Goal: Complete application form: Complete application form

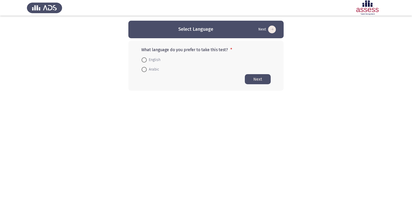
click at [145, 71] on span at bounding box center [144, 69] width 5 height 5
click at [145, 71] on input "Arabic" at bounding box center [144, 69] width 5 height 5
radio input "true"
click at [257, 82] on button "Next" at bounding box center [258, 79] width 26 height 10
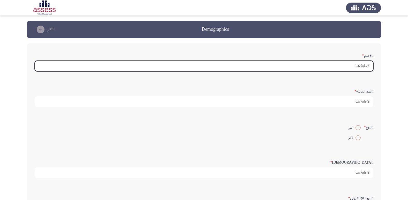
click at [334, 64] on input ":الاسم *" at bounding box center [204, 66] width 339 height 11
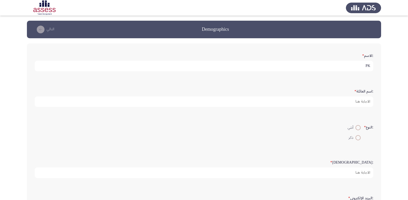
type input "P"
type input "[PERSON_NAME] [PERSON_NAME]"
type input "29510010108915"
click at [357, 140] on span at bounding box center [358, 137] width 5 height 5
click at [357, 140] on input "ذكر" at bounding box center [358, 137] width 5 height 5
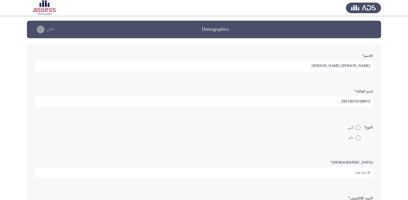
radio input "true"
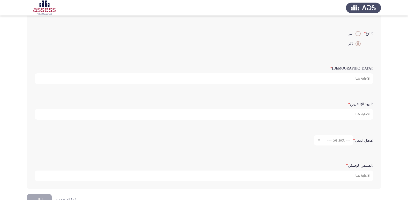
scroll to position [104, 0]
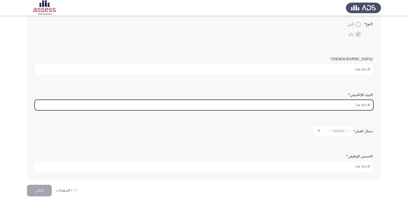
click at [363, 105] on input ":البريد الإلكتروني *" at bounding box center [204, 105] width 339 height 11
type input "ا"
type input "H"
type input "hassanbahaa95yahoo.cpm"
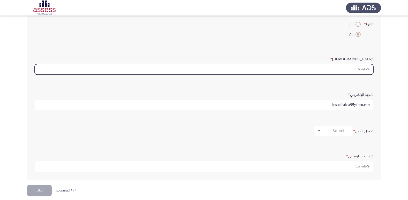
click at [367, 70] on input ":السن *" at bounding box center [204, 69] width 339 height 11
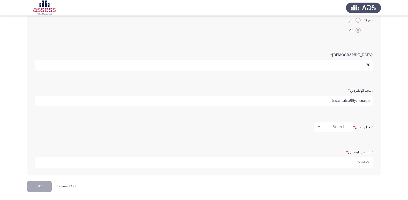
scroll to position [109, 0]
type input "30"
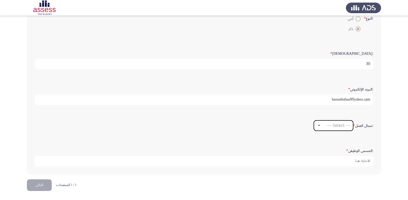
click at [349, 126] on span "--- Select ---" at bounding box center [338, 125] width 23 height 5
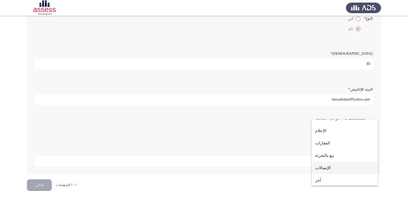
scroll to position [170, 0]
click at [319, 181] on span "آخر" at bounding box center [344, 179] width 59 height 12
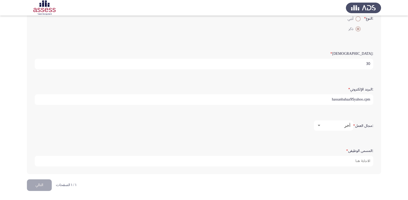
click at [340, 127] on div "آخر" at bounding box center [335, 125] width 29 height 5
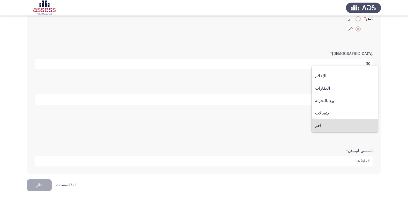
click at [363, 161] on div at bounding box center [204, 100] width 408 height 200
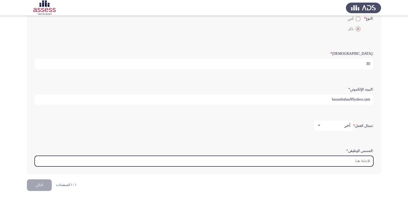
click at [362, 163] on input ":المسمى الوظيفى *" at bounding box center [204, 161] width 339 height 11
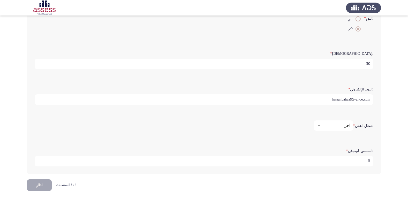
type input "l"
type input "مهندس [PERSON_NAME]"
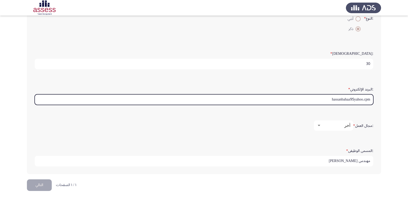
click at [355, 100] on input "hassanbahaa95yahoo.cpm" at bounding box center [204, 99] width 339 height 11
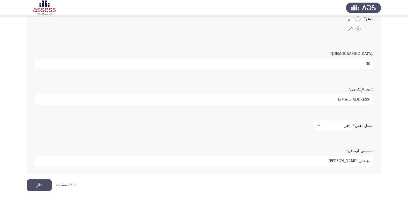
click at [367, 99] on input "[EMAIL_ADDRESS]" at bounding box center [204, 99] width 339 height 11
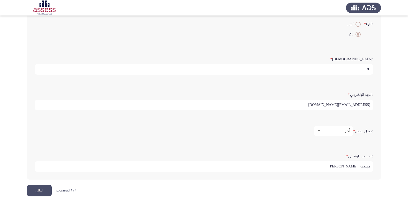
scroll to position [109, 0]
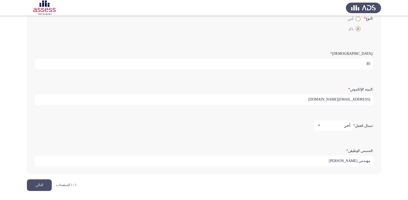
type input "[EMAIL_ADDRESS][DOMAIN_NAME]"
click at [337, 163] on input "مهندس [PERSON_NAME]" at bounding box center [204, 161] width 339 height 11
click at [41, 184] on button "التالي" at bounding box center [39, 186] width 25 height 12
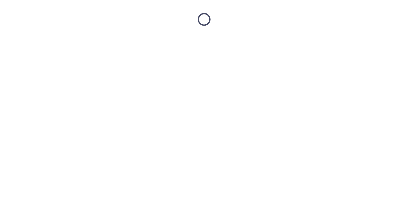
scroll to position [0, 0]
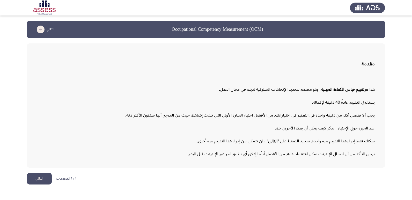
click at [34, 180] on button "التالي" at bounding box center [39, 179] width 25 height 12
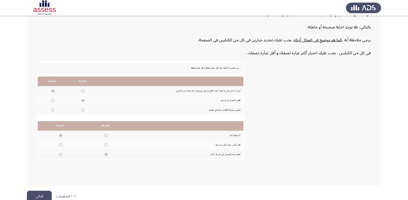
scroll to position [78, 0]
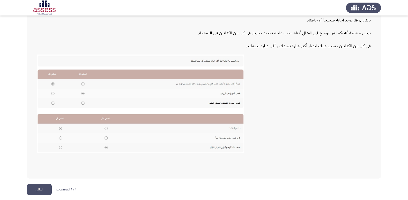
click at [45, 187] on button "التالي" at bounding box center [39, 190] width 25 height 12
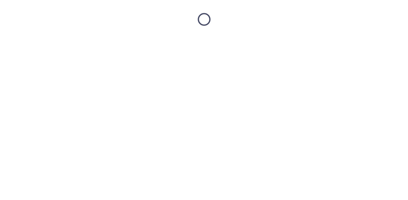
scroll to position [0, 0]
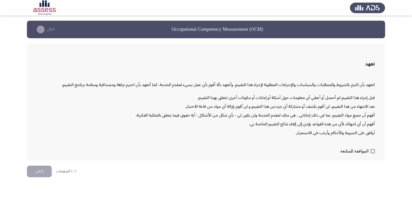
click at [368, 152] on span "الموافقة للمتابعة" at bounding box center [354, 151] width 28 height 6
click at [372, 153] on input "الموافقة للمتابعة" at bounding box center [372, 153] width 0 height 0
checkbox input "true"
click at [45, 171] on button "التالي" at bounding box center [39, 172] width 25 height 12
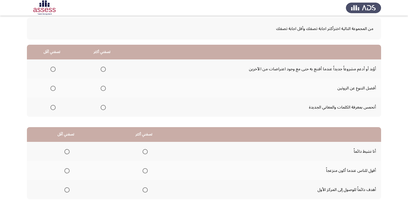
scroll to position [26, 0]
click at [102, 70] on span "Select an option" at bounding box center [103, 69] width 5 height 5
click at [102, 70] on input "Select an option" at bounding box center [103, 69] width 5 height 5
click at [53, 109] on span "Select an option" at bounding box center [52, 107] width 5 height 5
click at [53, 109] on input "Select an option" at bounding box center [52, 107] width 5 height 5
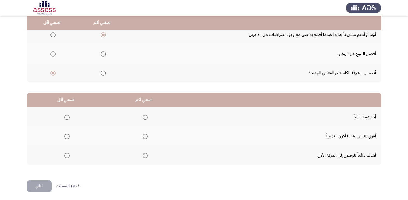
scroll to position [61, 0]
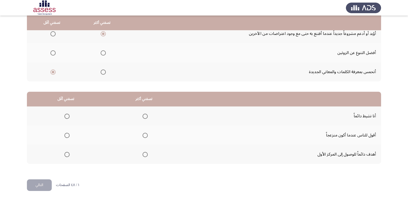
click at [66, 156] on span "Select an option" at bounding box center [66, 154] width 5 height 5
click at [66, 156] on input "Select an option" at bounding box center [66, 154] width 5 height 5
click at [145, 157] on span "Select an option" at bounding box center [145, 154] width 5 height 5
click at [145, 157] on input "Select an option" at bounding box center [145, 154] width 5 height 5
click at [67, 136] on span "Select an option" at bounding box center [67, 136] width 0 height 0
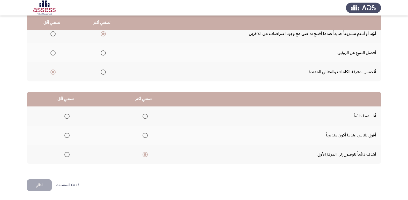
click at [67, 135] on input "Select an option" at bounding box center [66, 135] width 5 height 5
drag, startPoint x: 41, startPoint y: 181, endPoint x: 43, endPoint y: 179, distance: 3.3
click at [40, 181] on button "التالي" at bounding box center [39, 186] width 25 height 12
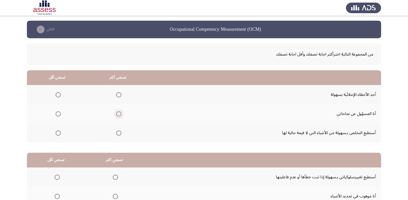
click at [116, 114] on span "Select an option" at bounding box center [118, 114] width 5 height 5
click at [116, 114] on input "Select an option" at bounding box center [118, 114] width 5 height 5
click at [57, 97] on span "Select an option" at bounding box center [58, 94] width 5 height 5
click at [57, 97] on input "Select an option" at bounding box center [58, 94] width 5 height 5
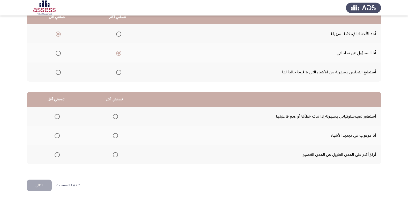
scroll to position [61, 0]
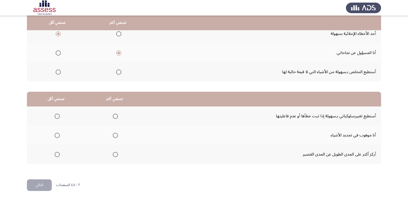
click at [56, 118] on span "Select an option" at bounding box center [57, 116] width 5 height 5
click at [56, 118] on input "Select an option" at bounding box center [57, 116] width 5 height 5
click at [116, 136] on span "Select an option" at bounding box center [115, 135] width 5 height 5
click at [116, 136] on input "Select an option" at bounding box center [115, 135] width 5 height 5
click at [42, 189] on button "التالي" at bounding box center [39, 186] width 25 height 12
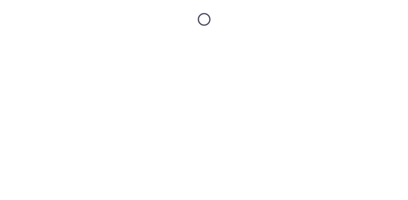
scroll to position [0, 0]
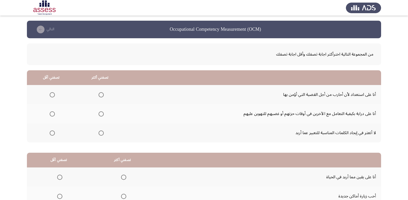
click at [100, 96] on span "Select an option" at bounding box center [101, 94] width 5 height 5
click at [100, 96] on input "Select an option" at bounding box center [101, 94] width 5 height 5
click at [52, 135] on span "Select an option" at bounding box center [52, 133] width 5 height 5
click at [52, 135] on input "Select an option" at bounding box center [52, 133] width 5 height 5
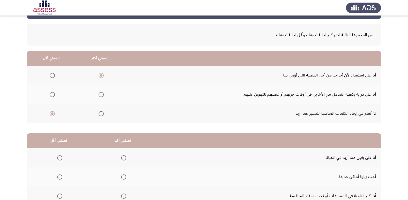
scroll to position [61, 0]
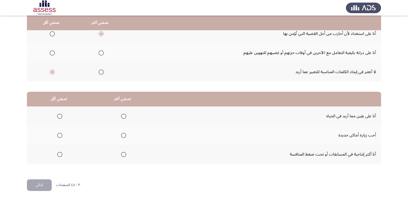
click at [125, 156] on span "Select an option" at bounding box center [123, 154] width 5 height 5
click at [125, 156] on input "Select an option" at bounding box center [123, 154] width 5 height 5
click at [60, 115] on span "Select an option" at bounding box center [59, 116] width 5 height 5
click at [60, 115] on input "Select an option" at bounding box center [59, 116] width 5 height 5
click at [41, 184] on button "التالي" at bounding box center [39, 186] width 25 height 12
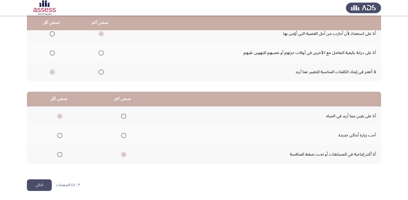
scroll to position [0, 0]
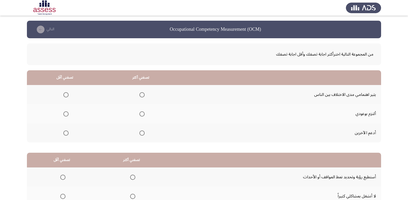
click at [140, 114] on span "Select an option" at bounding box center [142, 114] width 5 height 5
click at [140, 114] on input "Select an option" at bounding box center [142, 114] width 5 height 5
click at [67, 95] on span "Select an option" at bounding box center [65, 94] width 5 height 5
click at [67, 95] on input "Select an option" at bounding box center [65, 94] width 5 height 5
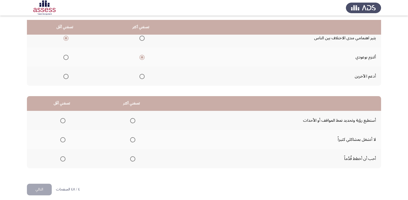
scroll to position [61, 0]
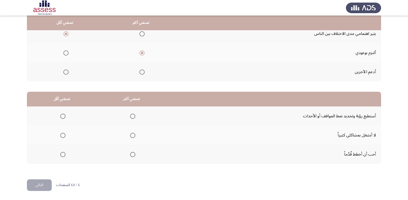
click at [130, 154] on span "Select an option" at bounding box center [132, 154] width 5 height 5
click at [130, 154] on input "Select an option" at bounding box center [132, 154] width 5 height 5
click at [65, 137] on th at bounding box center [62, 135] width 70 height 19
click at [63, 136] on span "Select an option" at bounding box center [62, 135] width 5 height 5
click at [63, 136] on input "Select an option" at bounding box center [62, 135] width 5 height 5
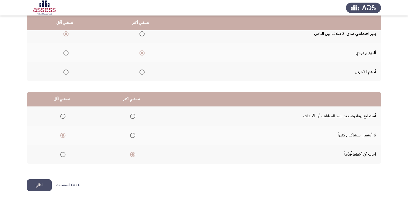
click at [43, 186] on button "التالي" at bounding box center [39, 186] width 25 height 12
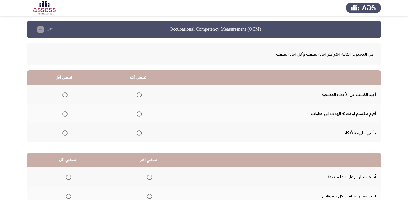
click at [139, 114] on span "Select an option" at bounding box center [139, 114] width 5 height 5
click at [139, 114] on input "Select an option" at bounding box center [139, 114] width 5 height 5
click at [63, 94] on span "Select an option" at bounding box center [64, 94] width 5 height 5
click at [63, 94] on input "Select an option" at bounding box center [64, 94] width 5 height 5
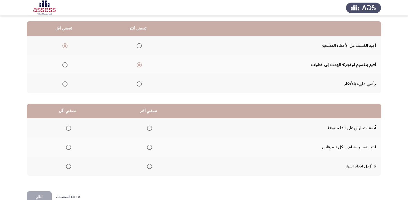
scroll to position [61, 0]
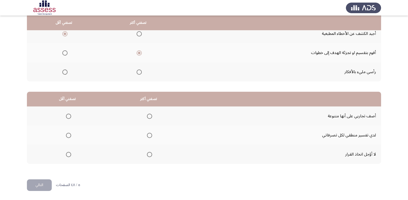
click at [68, 137] on span "Select an option" at bounding box center [68, 135] width 5 height 5
click at [68, 137] on input "Select an option" at bounding box center [68, 135] width 5 height 5
click at [150, 117] on span "Select an option" at bounding box center [149, 116] width 5 height 5
click at [150, 117] on input "Select an option" at bounding box center [149, 116] width 5 height 5
click at [150, 156] on span "Select an option" at bounding box center [149, 154] width 5 height 5
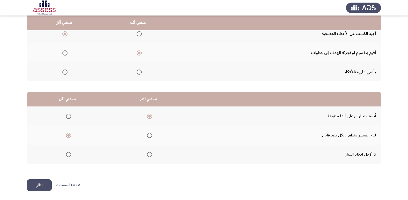
click at [150, 156] on input "Select an option" at bounding box center [149, 154] width 5 height 5
click at [46, 186] on button "التالي" at bounding box center [39, 186] width 25 height 12
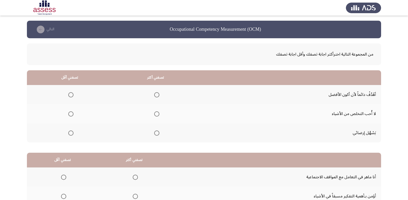
click at [158, 95] on span "Select an option" at bounding box center [156, 94] width 5 height 5
click at [158, 95] on input "Select an option" at bounding box center [156, 94] width 5 height 5
click at [70, 133] on span "Select an option" at bounding box center [70, 133] width 5 height 5
click at [70, 133] on input "Select an option" at bounding box center [70, 133] width 5 height 5
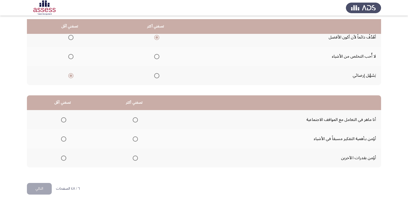
scroll to position [61, 0]
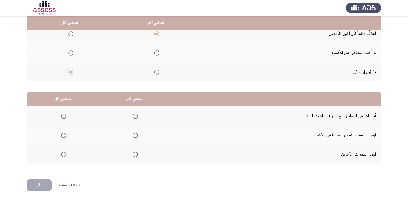
click at [133, 137] on span "Select an option" at bounding box center [135, 135] width 5 height 5
click at [133, 137] on input "Select an option" at bounding box center [135, 135] width 5 height 5
click at [61, 154] on span "Select an option" at bounding box center [63, 154] width 5 height 5
click at [61, 154] on input "Select an option" at bounding box center [63, 154] width 5 height 5
click at [40, 185] on button "التالي" at bounding box center [39, 186] width 25 height 12
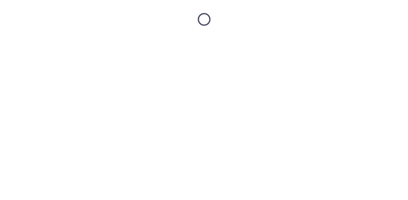
scroll to position [0, 0]
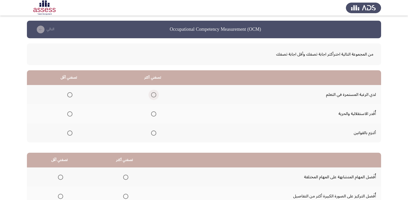
click at [151, 95] on span "Select an option" at bounding box center [153, 94] width 5 height 5
click at [151, 95] on input "Select an option" at bounding box center [153, 94] width 5 height 5
click at [69, 115] on span "Select an option" at bounding box center [69, 114] width 5 height 5
click at [69, 115] on input "Select an option" at bounding box center [69, 114] width 5 height 5
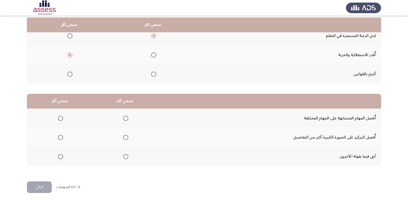
scroll to position [61, 0]
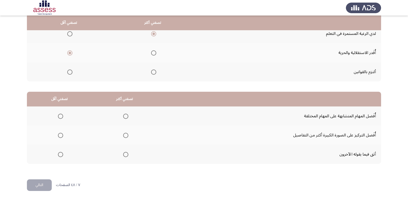
click at [61, 157] on span "Select an option" at bounding box center [60, 154] width 5 height 5
click at [61, 157] on input "Select an option" at bounding box center [60, 154] width 5 height 5
click at [123, 136] on span "Select an option" at bounding box center [125, 135] width 5 height 5
click at [123, 136] on input "Select an option" at bounding box center [125, 135] width 5 height 5
click at [32, 185] on button "التالي" at bounding box center [39, 186] width 25 height 12
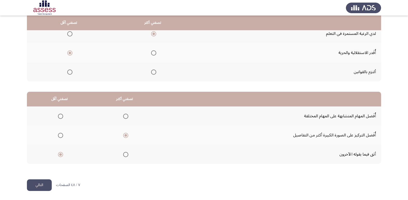
scroll to position [0, 0]
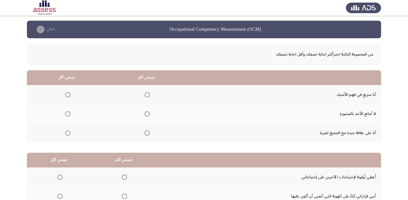
click at [146, 97] on span "Select an option" at bounding box center [147, 94] width 5 height 5
click at [146, 97] on input "Select an option" at bounding box center [147, 94] width 5 height 5
click at [67, 136] on mat-radio-group "Select an option" at bounding box center [66, 133] width 7 height 9
click at [67, 134] on span "Select an option" at bounding box center [67, 133] width 5 height 5
click at [67, 134] on input "Select an option" at bounding box center [67, 133] width 5 height 5
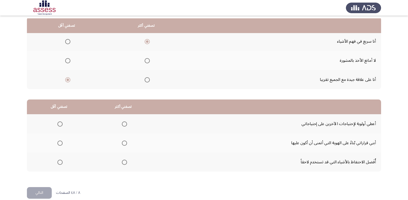
scroll to position [61, 0]
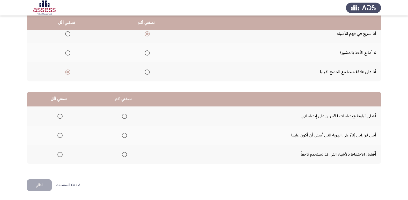
click at [61, 118] on span "Select an option" at bounding box center [59, 116] width 5 height 5
click at [61, 118] on input "Select an option" at bounding box center [59, 116] width 5 height 5
click at [123, 137] on span "Select an option" at bounding box center [124, 135] width 5 height 5
click at [123, 137] on input "Select an option" at bounding box center [124, 135] width 5 height 5
click at [41, 186] on button "التالي" at bounding box center [39, 186] width 25 height 12
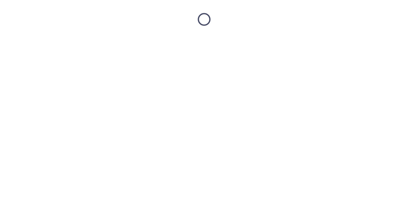
scroll to position [0, 0]
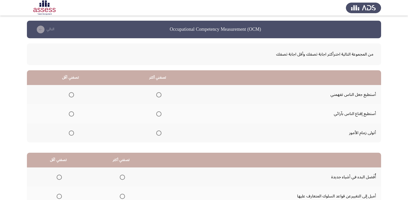
click at [72, 94] on span "Select an option" at bounding box center [71, 94] width 5 height 5
click at [72, 94] on input "Select an option" at bounding box center [71, 94] width 5 height 5
click at [157, 115] on span "Select an option" at bounding box center [158, 114] width 5 height 5
click at [157, 115] on input "Select an option" at bounding box center [158, 114] width 5 height 5
click at [74, 134] on th at bounding box center [70, 132] width 87 height 19
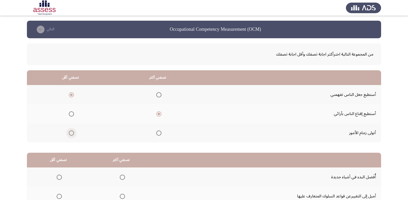
click at [72, 134] on span "Select an option" at bounding box center [71, 133] width 5 height 5
click at [72, 134] on input "Select an option" at bounding box center [71, 133] width 5 height 5
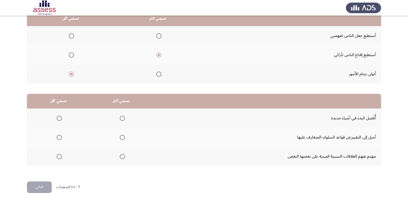
scroll to position [61, 0]
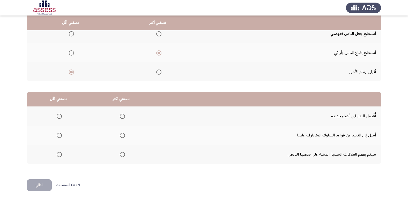
click at [57, 136] on span "Select an option" at bounding box center [59, 135] width 5 height 5
click at [57, 136] on input "Select an option" at bounding box center [59, 135] width 5 height 5
click at [59, 155] on span "Select an option" at bounding box center [59, 154] width 5 height 5
click at [59, 155] on input "Select an option" at bounding box center [59, 154] width 5 height 5
click at [123, 117] on span "Select an option" at bounding box center [122, 116] width 5 height 5
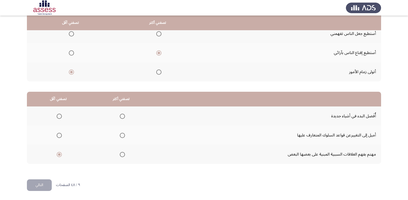
click at [123, 117] on input "Select an option" at bounding box center [122, 116] width 5 height 5
click at [43, 187] on button "التالي" at bounding box center [39, 186] width 25 height 12
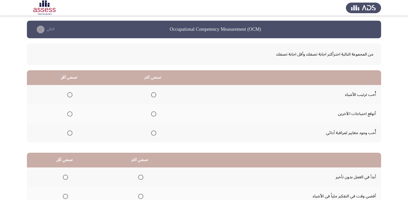
click at [151, 135] on span "Select an option" at bounding box center [153, 133] width 5 height 5
click at [151, 135] on input "Select an option" at bounding box center [153, 133] width 5 height 5
click at [69, 113] on span "Select an option" at bounding box center [69, 114] width 5 height 5
click at [69, 113] on input "Select an option" at bounding box center [69, 114] width 5 height 5
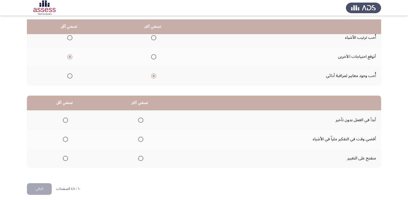
scroll to position [61, 0]
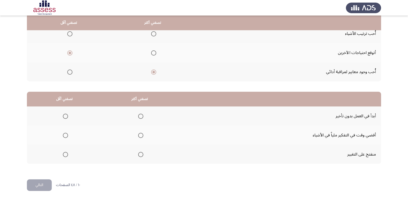
click at [141, 136] on span "Select an option" at bounding box center [141, 136] width 0 height 0
click at [140, 135] on input "Select an option" at bounding box center [140, 135] width 5 height 5
click at [66, 155] on span "Select an option" at bounding box center [65, 154] width 5 height 5
click at [66, 155] on input "Select an option" at bounding box center [65, 154] width 5 height 5
click at [43, 185] on button "التالي" at bounding box center [39, 186] width 25 height 12
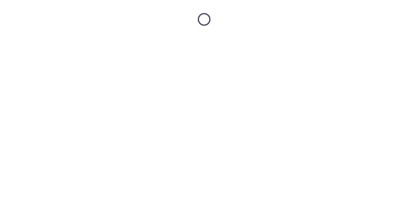
scroll to position [0, 0]
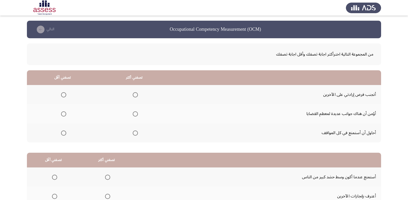
click at [134, 114] on span "Select an option" at bounding box center [135, 114] width 5 height 5
click at [134, 114] on input "Select an option" at bounding box center [135, 114] width 5 height 5
click at [62, 95] on span "Select an option" at bounding box center [63, 94] width 5 height 5
click at [62, 95] on input "Select an option" at bounding box center [63, 94] width 5 height 5
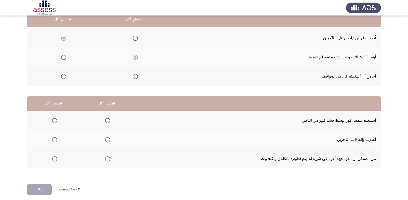
scroll to position [61, 0]
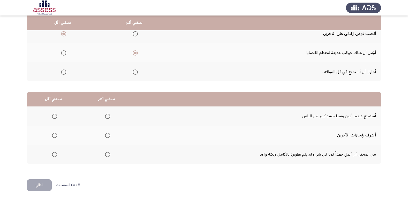
click at [104, 155] on label "Select an option" at bounding box center [106, 154] width 7 height 5
click at [105, 155] on input "Select an option" at bounding box center [107, 154] width 5 height 5
click at [50, 134] on label "Select an option" at bounding box center [53, 135] width 7 height 5
click at [52, 134] on input "Select an option" at bounding box center [54, 135] width 5 height 5
click at [44, 187] on button "التالي" at bounding box center [39, 186] width 25 height 12
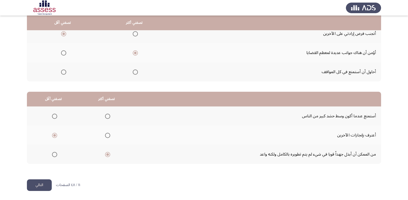
scroll to position [0, 0]
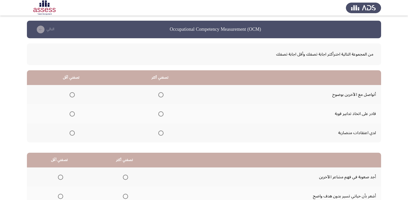
click at [73, 133] on span "Select an option" at bounding box center [72, 133] width 5 height 5
click at [73, 133] on input "Select an option" at bounding box center [72, 133] width 5 height 5
click at [159, 115] on span "Select an option" at bounding box center [160, 114] width 5 height 5
click at [159, 115] on input "Select an option" at bounding box center [160, 114] width 5 height 5
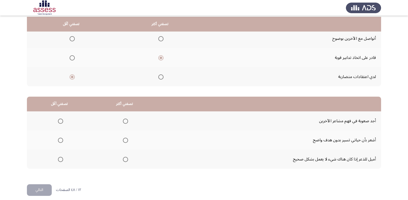
scroll to position [61, 0]
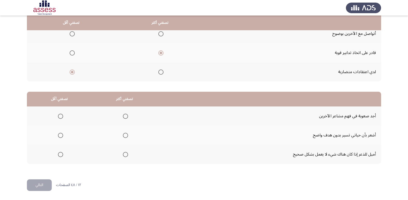
click at [60, 135] on span "Select an option" at bounding box center [60, 135] width 5 height 5
click at [60, 135] on input "Select an option" at bounding box center [60, 135] width 5 height 5
click at [126, 116] on span "Select an option" at bounding box center [125, 116] width 5 height 5
click at [126, 116] on input "Select an option" at bounding box center [125, 116] width 5 height 5
click at [47, 183] on button "التالي" at bounding box center [39, 186] width 25 height 12
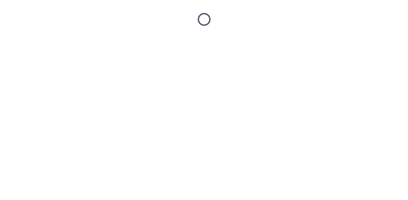
scroll to position [0, 0]
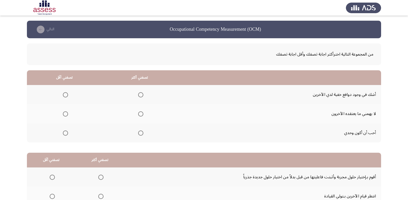
click at [139, 113] on span "Select an option" at bounding box center [140, 114] width 5 height 5
click at [139, 113] on input "Select an option" at bounding box center [140, 114] width 5 height 5
click at [141, 95] on span "Select an option" at bounding box center [140, 94] width 5 height 5
click at [141, 95] on input "Select an option" at bounding box center [140, 94] width 5 height 5
click at [63, 135] on span "Select an option" at bounding box center [65, 133] width 5 height 5
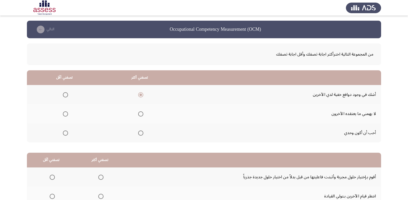
click at [63, 135] on input "Select an option" at bounding box center [65, 133] width 5 height 5
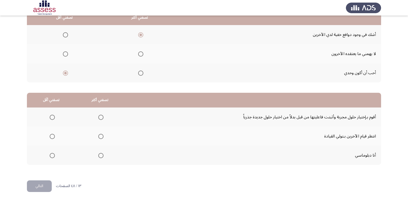
scroll to position [61, 0]
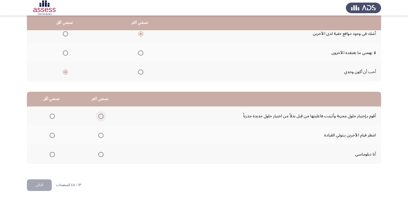
click at [99, 116] on span "Select an option" at bounding box center [100, 116] width 5 height 5
click at [99, 116] on input "Select an option" at bounding box center [100, 116] width 5 height 5
click at [54, 157] on span "Select an option" at bounding box center [52, 154] width 5 height 5
click at [54, 157] on input "Select an option" at bounding box center [52, 154] width 5 height 5
click at [42, 186] on button "التالي" at bounding box center [39, 186] width 25 height 12
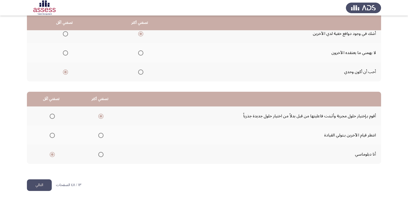
scroll to position [0, 0]
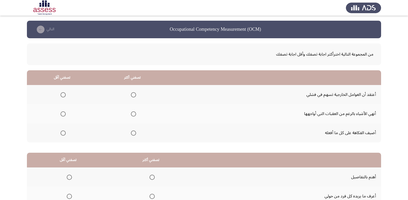
click at [131, 113] on span "Select an option" at bounding box center [133, 114] width 5 height 5
click at [131, 113] on input "Select an option" at bounding box center [133, 114] width 5 height 5
click at [61, 94] on span "Select an option" at bounding box center [63, 94] width 5 height 5
click at [61, 94] on input "Select an option" at bounding box center [63, 94] width 5 height 5
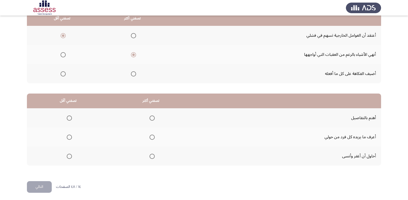
scroll to position [61, 0]
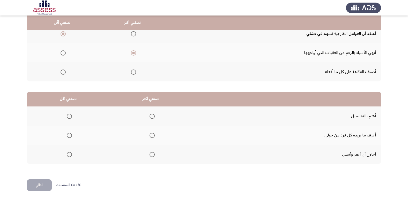
click at [151, 116] on span "Select an option" at bounding box center [152, 116] width 5 height 5
click at [151, 116] on input "Select an option" at bounding box center [152, 116] width 5 height 5
click at [68, 137] on span "Select an option" at bounding box center [69, 135] width 5 height 5
click at [68, 137] on input "Select an option" at bounding box center [69, 135] width 5 height 5
click at [42, 187] on button "التالي" at bounding box center [39, 186] width 25 height 12
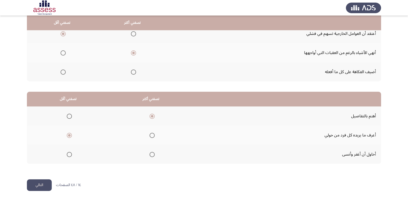
scroll to position [0, 0]
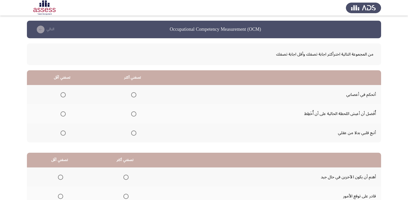
click at [62, 113] on span "Select an option" at bounding box center [63, 114] width 5 height 5
click at [62, 113] on input "Select an option" at bounding box center [63, 114] width 5 height 5
click at [134, 96] on span "Select an option" at bounding box center [133, 94] width 5 height 5
click at [134, 96] on input "Select an option" at bounding box center [133, 94] width 5 height 5
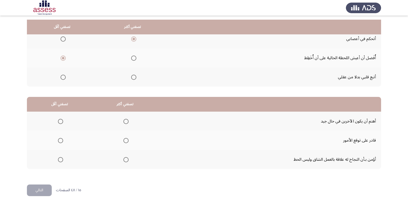
scroll to position [61, 0]
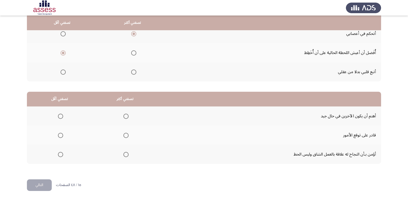
click at [124, 153] on span "Select an option" at bounding box center [125, 154] width 5 height 5
click at [124, 153] on input "Select an option" at bounding box center [125, 154] width 5 height 5
click at [61, 118] on span "Select an option" at bounding box center [60, 116] width 5 height 5
click at [61, 118] on input "Select an option" at bounding box center [60, 116] width 5 height 5
drag, startPoint x: 42, startPoint y: 187, endPoint x: 45, endPoint y: 188, distance: 3.1
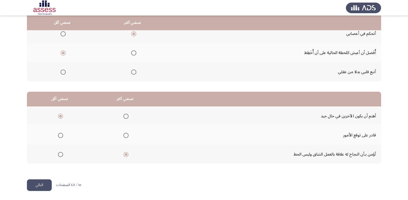
click at [42, 187] on button "التالي" at bounding box center [39, 186] width 25 height 12
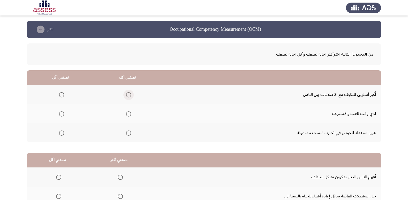
click at [129, 95] on span "Select an option" at bounding box center [128, 94] width 5 height 5
click at [129, 95] on input "Select an option" at bounding box center [128, 94] width 5 height 5
click at [63, 115] on span "Select an option" at bounding box center [61, 114] width 5 height 5
click at [63, 115] on input "Select an option" at bounding box center [61, 114] width 5 height 5
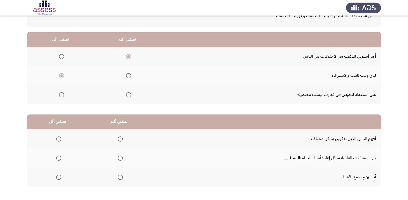
scroll to position [61, 0]
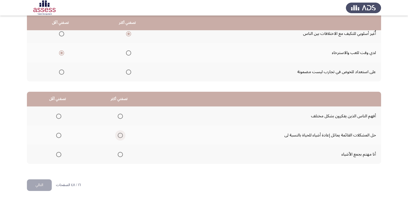
click at [120, 137] on span "Select an option" at bounding box center [120, 135] width 5 height 5
click at [120, 137] on input "Select an option" at bounding box center [120, 135] width 5 height 5
click at [58, 117] on span "Select an option" at bounding box center [58, 116] width 5 height 5
click at [58, 117] on input "Select an option" at bounding box center [58, 116] width 5 height 5
click at [34, 189] on button "التالي" at bounding box center [39, 186] width 25 height 12
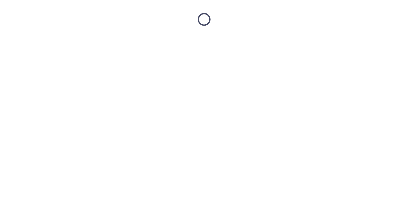
scroll to position [0, 0]
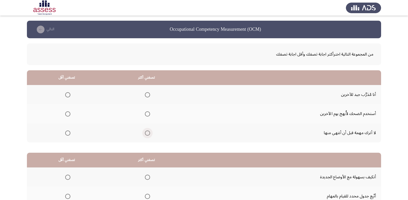
click at [149, 134] on span "Select an option" at bounding box center [147, 133] width 5 height 5
click at [149, 134] on input "Select an option" at bounding box center [147, 133] width 5 height 5
click at [69, 113] on span "Select an option" at bounding box center [67, 114] width 5 height 5
click at [69, 113] on input "Select an option" at bounding box center [67, 114] width 5 height 5
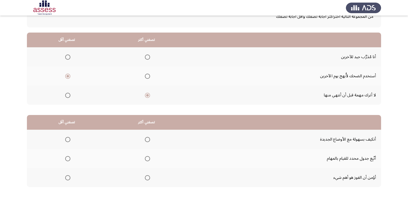
scroll to position [35, 0]
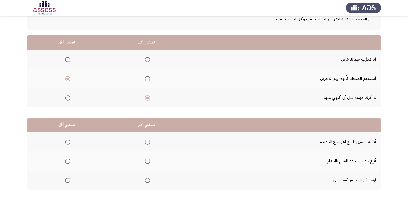
click at [68, 61] on span "Select an option" at bounding box center [67, 59] width 5 height 5
click at [68, 61] on input "Select an option" at bounding box center [67, 59] width 5 height 5
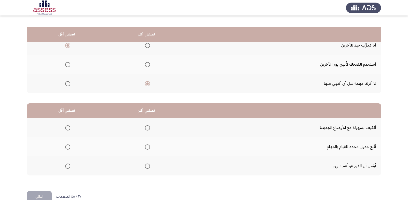
scroll to position [61, 0]
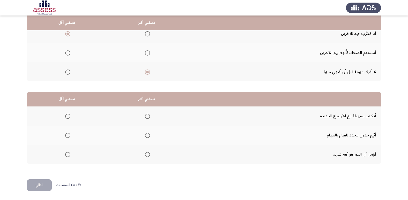
click at [148, 135] on span "Select an option" at bounding box center [147, 135] width 5 height 5
click at [148, 135] on input "Select an option" at bounding box center [147, 135] width 5 height 5
click at [67, 156] on span "Select an option" at bounding box center [67, 154] width 5 height 5
click at [67, 156] on input "Select an option" at bounding box center [67, 154] width 5 height 5
click at [46, 183] on button "التالي" at bounding box center [39, 186] width 25 height 12
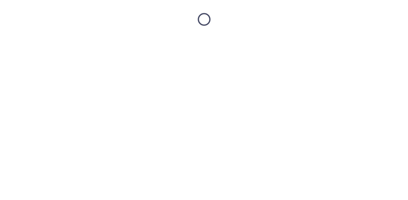
scroll to position [0, 0]
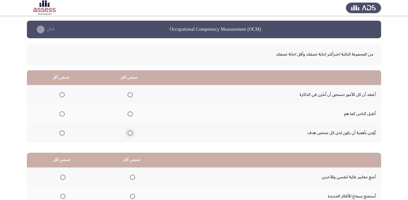
click at [129, 134] on span "Select an option" at bounding box center [130, 133] width 5 height 5
click at [129, 134] on input "Select an option" at bounding box center [130, 133] width 5 height 5
click at [62, 95] on span "Select an option" at bounding box center [62, 94] width 5 height 5
click at [62, 95] on input "Select an option" at bounding box center [62, 94] width 5 height 5
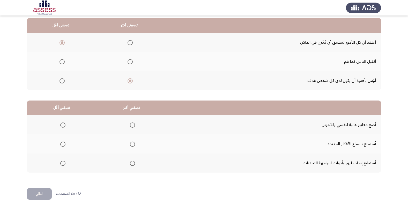
scroll to position [61, 0]
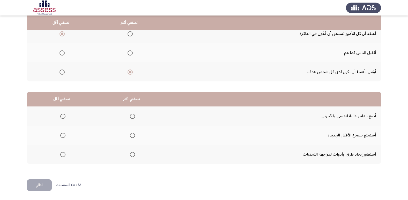
click at [134, 156] on span "Select an option" at bounding box center [132, 154] width 5 height 5
click at [134, 156] on input "Select an option" at bounding box center [132, 154] width 5 height 5
click at [64, 116] on span "Select an option" at bounding box center [62, 116] width 5 height 5
click at [64, 116] on input "Select an option" at bounding box center [62, 116] width 5 height 5
click at [44, 186] on button "التالي" at bounding box center [39, 186] width 25 height 12
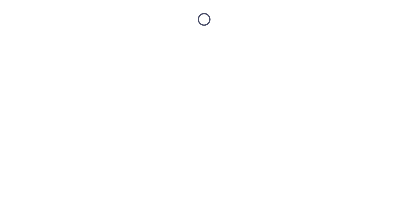
scroll to position [0, 0]
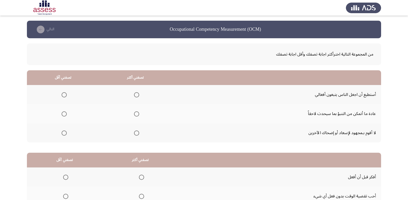
click at [62, 134] on span "Select an option" at bounding box center [64, 133] width 5 height 5
click at [62, 134] on input "Select an option" at bounding box center [64, 133] width 5 height 5
click at [136, 114] on span "Select an option" at bounding box center [136, 114] width 5 height 5
click at [136, 114] on input "Select an option" at bounding box center [136, 114] width 5 height 5
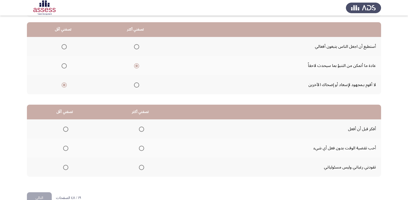
scroll to position [61, 0]
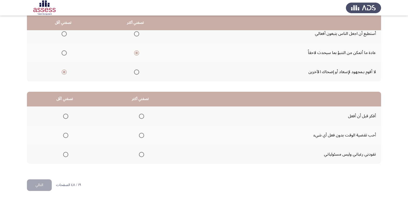
click at [142, 117] on span "Select an option" at bounding box center [141, 116] width 5 height 5
click at [142, 117] on input "Select an option" at bounding box center [141, 116] width 5 height 5
click at [63, 137] on span "Select an option" at bounding box center [65, 135] width 5 height 5
click at [63, 137] on input "Select an option" at bounding box center [65, 135] width 5 height 5
click at [38, 189] on button "التالي" at bounding box center [39, 186] width 25 height 12
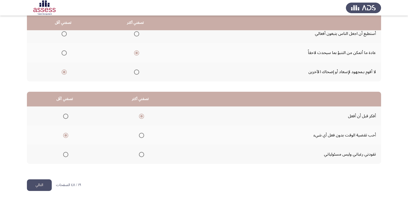
scroll to position [0, 0]
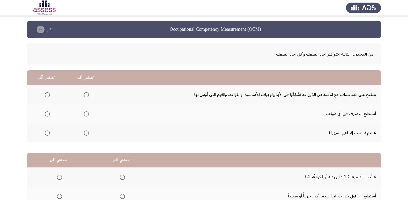
click at [48, 133] on span "Select an option" at bounding box center [47, 133] width 5 height 5
click at [48, 133] on input "Select an option" at bounding box center [47, 133] width 5 height 5
click at [87, 113] on span "Select an option" at bounding box center [86, 114] width 5 height 5
click at [87, 113] on input "Select an option" at bounding box center [86, 114] width 5 height 5
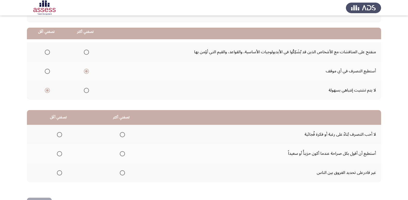
scroll to position [52, 0]
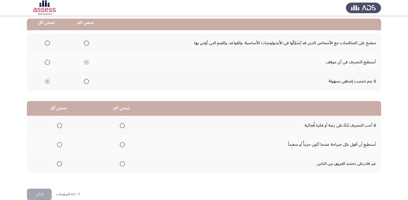
click at [60, 145] on span "Select an option" at bounding box center [60, 145] width 0 height 0
click at [59, 145] on input "Select an option" at bounding box center [59, 144] width 5 height 5
click at [123, 126] on span "Select an option" at bounding box center [122, 125] width 5 height 5
click at [123, 126] on input "Select an option" at bounding box center [122, 125] width 5 height 5
click at [37, 196] on button "التالي" at bounding box center [39, 195] width 25 height 12
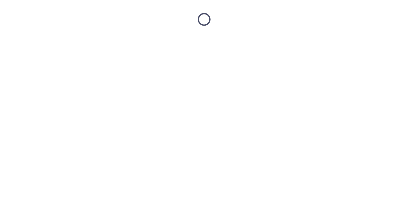
scroll to position [0, 0]
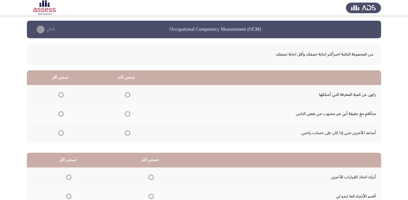
click at [60, 134] on span "Select an option" at bounding box center [61, 133] width 5 height 5
click at [60, 134] on input "Select an option" at bounding box center [61, 133] width 5 height 5
click at [127, 96] on span "Select an option" at bounding box center [127, 94] width 5 height 5
click at [127, 96] on input "Select an option" at bounding box center [127, 94] width 5 height 5
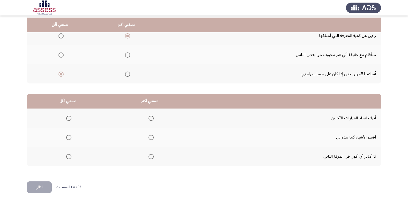
scroll to position [61, 0]
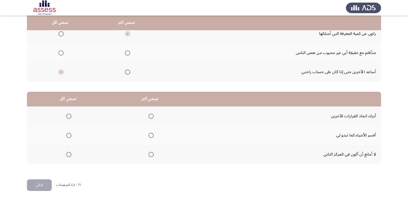
click at [151, 135] on span "Select an option" at bounding box center [151, 135] width 5 height 5
click at [151, 135] on input "Select an option" at bounding box center [151, 135] width 5 height 5
click at [69, 114] on span "Select an option" at bounding box center [68, 116] width 5 height 5
click at [69, 114] on input "Select an option" at bounding box center [68, 116] width 5 height 5
click at [38, 186] on button "التالي" at bounding box center [39, 186] width 25 height 12
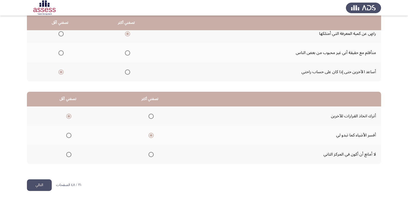
scroll to position [0, 0]
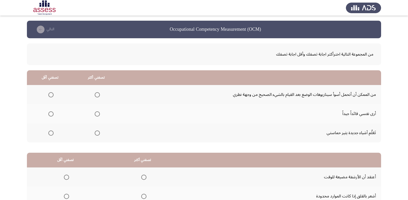
click at [96, 135] on span "Select an option" at bounding box center [97, 133] width 5 height 5
click at [96, 135] on input "Select an option" at bounding box center [97, 133] width 5 height 5
click at [53, 113] on span "Select an option" at bounding box center [50, 114] width 5 height 5
click at [53, 113] on input "Select an option" at bounding box center [50, 114] width 5 height 5
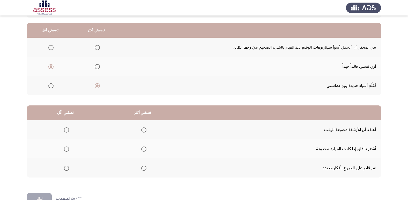
scroll to position [61, 0]
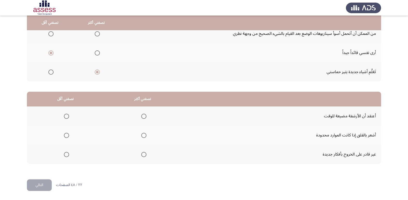
click at [65, 157] on span "Select an option" at bounding box center [66, 154] width 5 height 5
click at [65, 157] on input "Select an option" at bounding box center [66, 154] width 5 height 5
click at [144, 116] on span "Select an option" at bounding box center [144, 116] width 0 height 0
click at [143, 116] on input "Select an option" at bounding box center [143, 116] width 5 height 5
click at [29, 184] on button "التالي" at bounding box center [39, 186] width 25 height 12
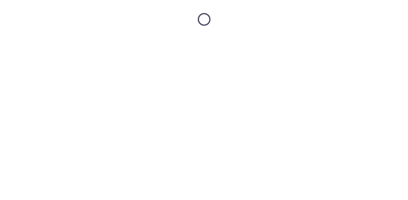
scroll to position [0, 0]
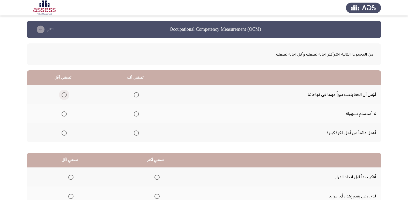
click at [63, 96] on span "Select an option" at bounding box center [64, 94] width 5 height 5
click at [63, 96] on input "Select an option" at bounding box center [64, 94] width 5 height 5
click at [137, 113] on span "Select an option" at bounding box center [136, 114] width 5 height 5
click at [137, 113] on input "Select an option" at bounding box center [136, 114] width 5 height 5
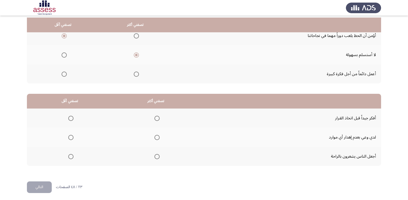
scroll to position [61, 0]
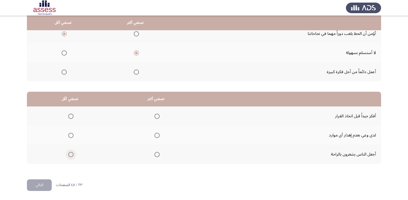
click at [70, 156] on span "Select an option" at bounding box center [70, 154] width 5 height 5
click at [70, 156] on input "Select an option" at bounding box center [70, 154] width 5 height 5
click at [159, 117] on th at bounding box center [156, 116] width 86 height 19
click at [157, 117] on span "Select an option" at bounding box center [157, 116] width 5 height 5
click at [157, 117] on input "Select an option" at bounding box center [157, 116] width 5 height 5
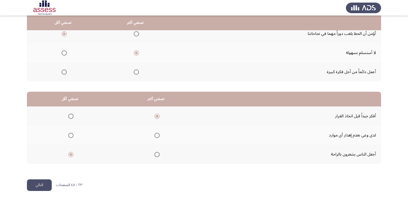
click at [39, 180] on button "التالي" at bounding box center [39, 186] width 25 height 12
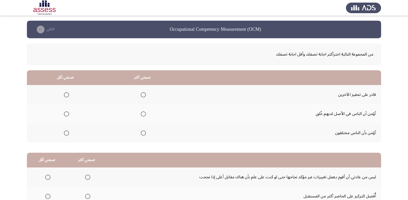
click at [142, 134] on span "Select an option" at bounding box center [143, 133] width 5 height 5
click at [142, 134] on input "Select an option" at bounding box center [143, 133] width 5 height 5
click at [69, 94] on span "Select an option" at bounding box center [66, 94] width 5 height 5
click at [69, 94] on input "Select an option" at bounding box center [66, 94] width 5 height 5
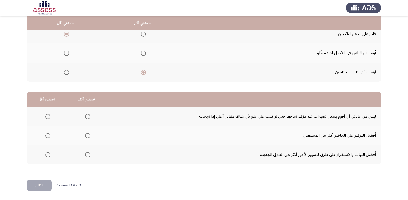
scroll to position [61, 0]
click at [49, 135] on span "Select an option" at bounding box center [47, 135] width 5 height 5
click at [49, 135] on input "Select an option" at bounding box center [47, 135] width 5 height 5
click at [85, 153] on span "Select an option" at bounding box center [87, 154] width 5 height 5
click at [85, 153] on input "Select an option" at bounding box center [87, 154] width 5 height 5
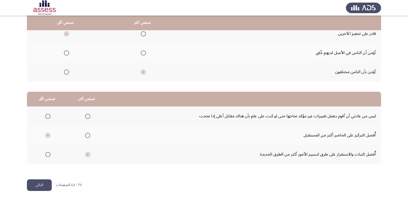
click at [48, 182] on button "التالي" at bounding box center [39, 186] width 25 height 12
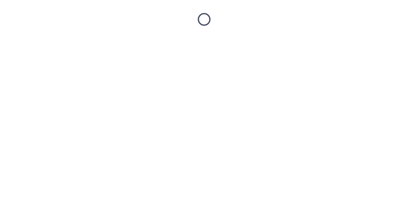
scroll to position [0, 0]
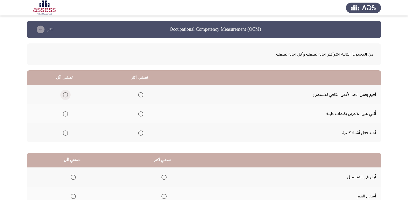
click at [66, 95] on span "Select an option" at bounding box center [65, 94] width 5 height 5
click at [66, 95] on input "Select an option" at bounding box center [65, 94] width 5 height 5
click at [141, 114] on span "Select an option" at bounding box center [140, 114] width 5 height 5
click at [141, 114] on input "Select an option" at bounding box center [140, 114] width 5 height 5
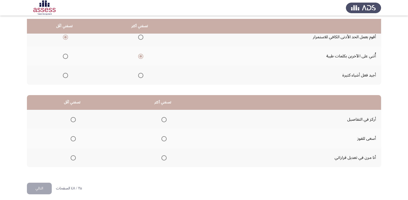
scroll to position [61, 0]
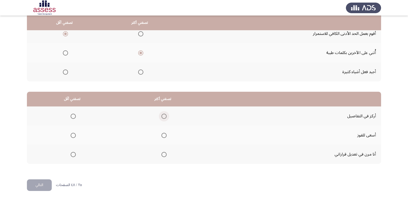
click at [163, 115] on span "Select an option" at bounding box center [164, 116] width 5 height 5
click at [163, 115] on input "Select an option" at bounding box center [164, 116] width 5 height 5
click at [74, 135] on span "Select an option" at bounding box center [73, 135] width 5 height 5
click at [74, 135] on input "Select an option" at bounding box center [73, 135] width 5 height 5
click at [38, 184] on button "التالي" at bounding box center [39, 186] width 25 height 12
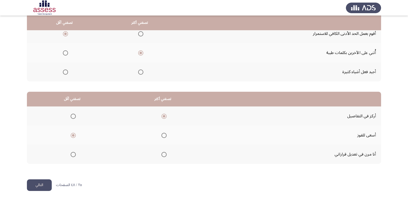
scroll to position [0, 0]
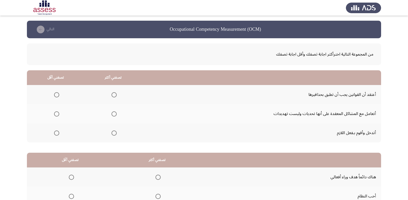
click at [113, 116] on span "Select an option" at bounding box center [114, 114] width 5 height 5
click at [113, 116] on input "Select an option" at bounding box center [114, 114] width 5 height 5
click at [55, 93] on span "Select an option" at bounding box center [56, 94] width 5 height 5
click at [55, 93] on input "Select an option" at bounding box center [56, 94] width 5 height 5
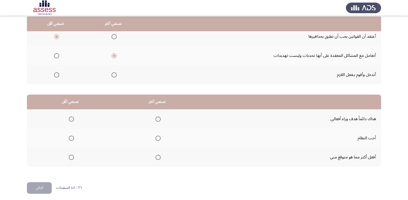
scroll to position [61, 0]
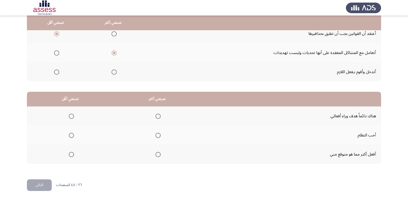
click at [156, 156] on span "Select an option" at bounding box center [158, 154] width 5 height 5
click at [156, 156] on input "Select an option" at bounding box center [158, 154] width 5 height 5
click at [72, 136] on span "Select an option" at bounding box center [71, 135] width 5 height 5
click at [72, 136] on input "Select an option" at bounding box center [71, 135] width 5 height 5
click at [44, 184] on button "التالي" at bounding box center [39, 186] width 25 height 12
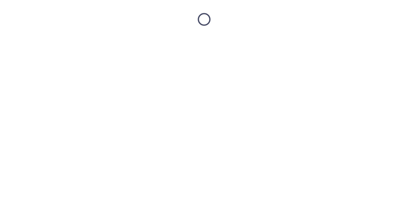
scroll to position [0, 0]
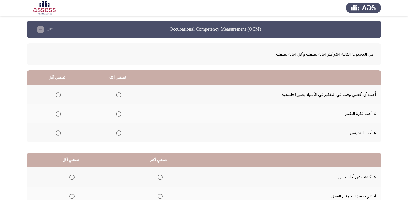
click at [58, 135] on span "Select an option" at bounding box center [58, 133] width 5 height 5
click at [58, 135] on input "Select an option" at bounding box center [58, 133] width 5 height 5
click at [118, 96] on span "Select an option" at bounding box center [118, 94] width 5 height 5
click at [118, 96] on input "Select an option" at bounding box center [118, 94] width 5 height 5
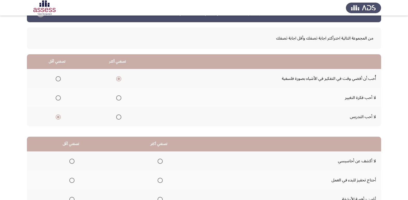
scroll to position [61, 0]
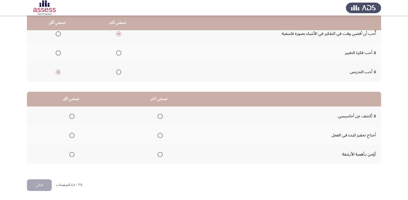
click at [168, 118] on th at bounding box center [159, 116] width 88 height 19
click at [159, 116] on span "Select an option" at bounding box center [160, 116] width 5 height 5
click at [159, 116] on input "Select an option" at bounding box center [160, 116] width 5 height 5
click at [69, 134] on span "Select an option" at bounding box center [71, 135] width 5 height 5
click at [69, 134] on input "Select an option" at bounding box center [71, 135] width 5 height 5
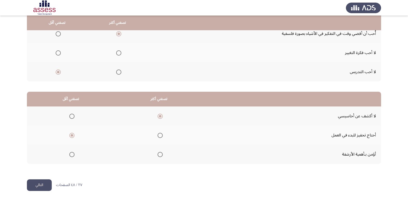
click at [42, 187] on button "التالي" at bounding box center [39, 186] width 25 height 12
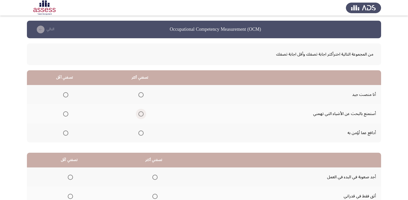
click at [142, 114] on span "Select an option" at bounding box center [140, 114] width 5 height 5
click at [142, 114] on input "Select an option" at bounding box center [140, 114] width 5 height 5
click at [66, 96] on span "Select an option" at bounding box center [65, 94] width 5 height 5
click at [66, 96] on input "Select an option" at bounding box center [65, 94] width 5 height 5
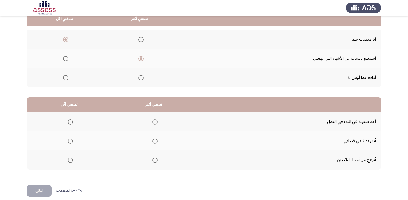
scroll to position [61, 0]
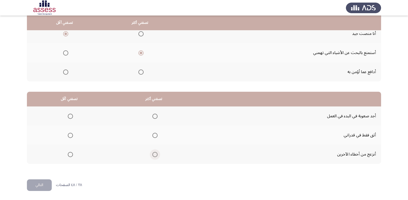
click at [155, 156] on span "Select an option" at bounding box center [154, 154] width 5 height 5
click at [155, 156] on input "Select an option" at bounding box center [154, 154] width 5 height 5
click at [71, 118] on span "Select an option" at bounding box center [70, 116] width 5 height 5
click at [71, 118] on input "Select an option" at bounding box center [70, 116] width 5 height 5
click at [48, 185] on button "التالي" at bounding box center [39, 186] width 25 height 12
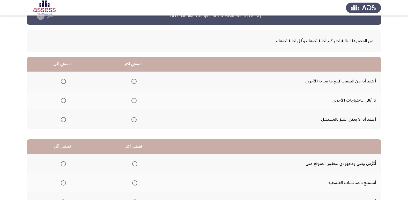
scroll to position [26, 0]
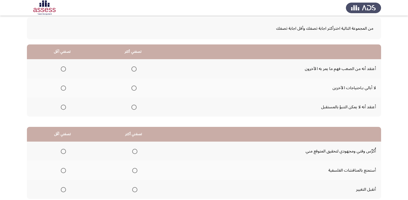
click at [63, 68] on span "Select an option" at bounding box center [63, 69] width 5 height 5
click at [63, 68] on input "Select an option" at bounding box center [63, 69] width 5 height 5
click at [135, 69] on span "Select an option" at bounding box center [133, 69] width 5 height 5
click at [135, 69] on input "Select an option" at bounding box center [133, 69] width 5 height 5
click at [65, 109] on span "Select an option" at bounding box center [63, 107] width 5 height 5
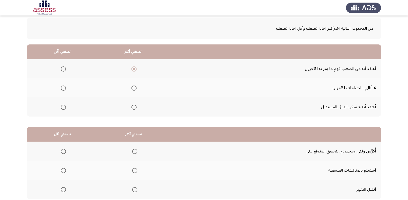
click at [65, 109] on input "Select an option" at bounding box center [63, 107] width 5 height 5
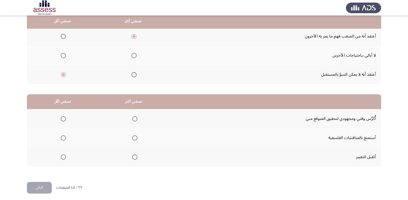
scroll to position [61, 0]
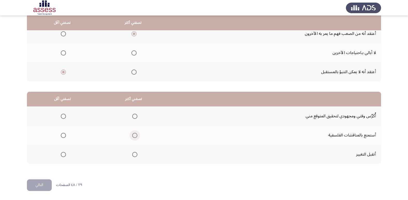
click at [136, 135] on span "Select an option" at bounding box center [134, 135] width 5 height 5
click at [136, 135] on input "Select an option" at bounding box center [134, 135] width 5 height 5
click at [68, 154] on th at bounding box center [62, 154] width 71 height 19
click at [64, 156] on span "Select an option" at bounding box center [63, 154] width 5 height 5
click at [64, 156] on input "Select an option" at bounding box center [63, 154] width 5 height 5
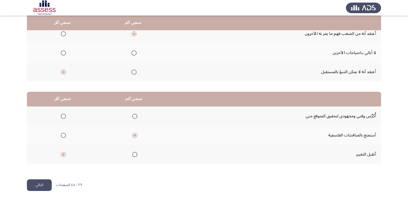
click at [42, 183] on button "التالي" at bounding box center [39, 186] width 25 height 12
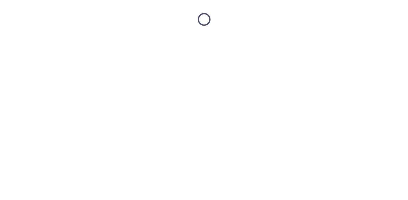
scroll to position [0, 0]
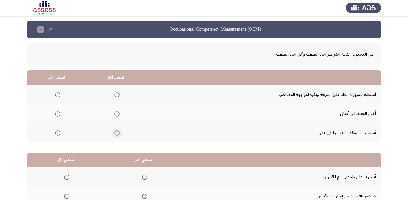
click at [118, 135] on span "Select an option" at bounding box center [116, 133] width 5 height 5
click at [118, 135] on input "Select an option" at bounding box center [116, 133] width 5 height 5
click at [59, 114] on span "Select an option" at bounding box center [57, 114] width 5 height 5
click at [59, 114] on input "Select an option" at bounding box center [57, 114] width 5 height 5
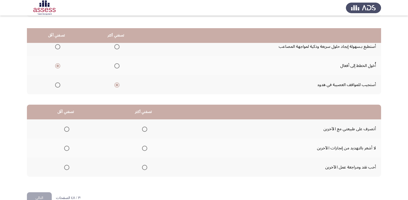
scroll to position [61, 0]
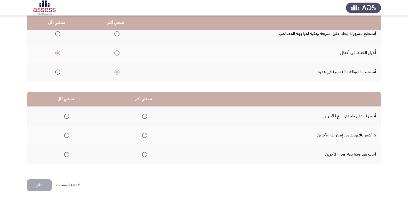
click at [143, 118] on span "Select an option" at bounding box center [144, 116] width 5 height 5
click at [143, 118] on input "Select an option" at bounding box center [144, 116] width 5 height 5
click at [66, 136] on span "Select an option" at bounding box center [66, 135] width 5 height 5
click at [66, 136] on input "Select an option" at bounding box center [66, 135] width 5 height 5
click at [46, 184] on button "التالي" at bounding box center [39, 186] width 25 height 12
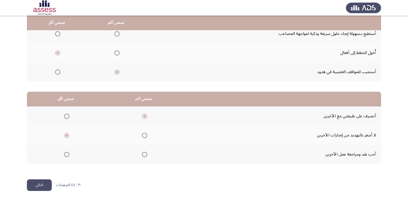
scroll to position [0, 0]
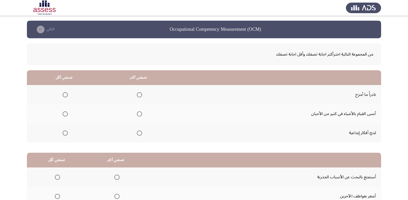
click at [139, 113] on span "Select an option" at bounding box center [139, 114] width 5 height 5
click at [139, 113] on input "Select an option" at bounding box center [139, 114] width 5 height 5
click at [138, 133] on span "Select an option" at bounding box center [139, 133] width 5 height 5
click at [138, 133] on input "Select an option" at bounding box center [139, 133] width 5 height 5
click at [66, 114] on span "Select an option" at bounding box center [65, 114] width 5 height 5
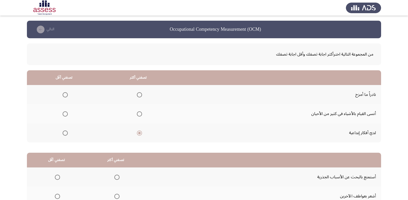
click at [66, 114] on input "Select an option" at bounding box center [65, 114] width 5 height 5
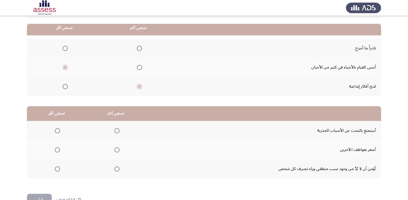
scroll to position [52, 0]
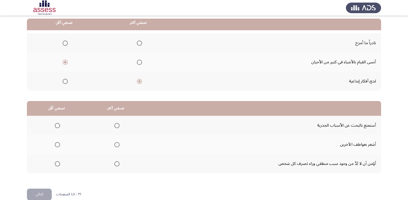
click at [57, 164] on span "Select an option" at bounding box center [57, 164] width 5 height 5
click at [57, 164] on input "Select an option" at bounding box center [57, 164] width 5 height 5
click at [119, 127] on th at bounding box center [115, 125] width 59 height 19
click at [119, 124] on th at bounding box center [115, 125] width 59 height 19
click at [117, 128] on span "Select an option" at bounding box center [116, 125] width 5 height 5
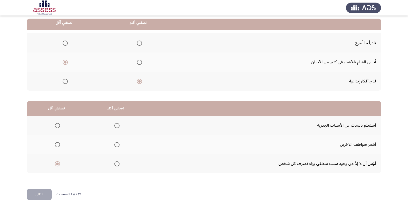
click at [117, 128] on input "Select an option" at bounding box center [116, 125] width 5 height 5
click at [38, 193] on button "التالي" at bounding box center [39, 195] width 25 height 12
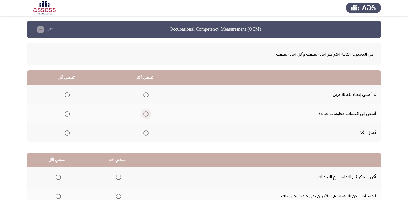
click at [147, 115] on span "Select an option" at bounding box center [145, 114] width 5 height 5
click at [147, 115] on input "Select an option" at bounding box center [145, 114] width 5 height 5
click at [66, 96] on span "Select an option" at bounding box center [67, 94] width 5 height 5
click at [66, 96] on input "Select an option" at bounding box center [67, 94] width 5 height 5
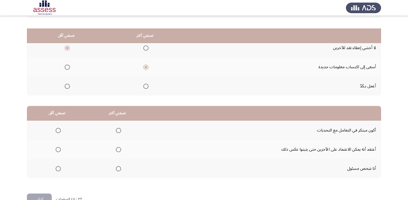
scroll to position [61, 0]
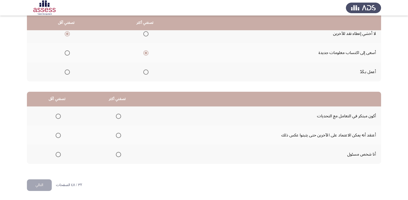
click at [118, 137] on span "Select an option" at bounding box center [118, 135] width 5 height 5
click at [118, 137] on input "Select an option" at bounding box center [118, 135] width 5 height 5
click at [60, 118] on span "Select an option" at bounding box center [58, 116] width 5 height 5
click at [60, 118] on input "Select an option" at bounding box center [58, 116] width 5 height 5
click at [45, 187] on button "التالي" at bounding box center [39, 186] width 25 height 12
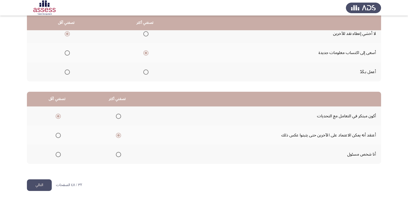
scroll to position [0, 0]
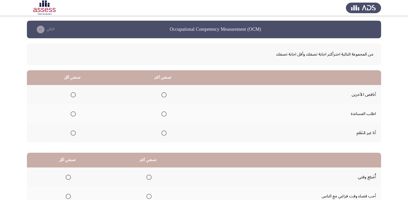
click at [73, 133] on span "Select an option" at bounding box center [73, 133] width 5 height 5
click at [73, 133] on input "Select an option" at bounding box center [73, 133] width 5 height 5
click at [172, 113] on th at bounding box center [163, 113] width 91 height 19
click at [164, 115] on span "Select an option" at bounding box center [164, 114] width 5 height 5
click at [164, 115] on input "Select an option" at bounding box center [164, 114] width 5 height 5
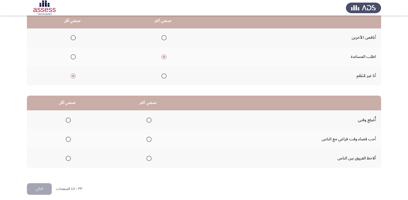
scroll to position [61, 0]
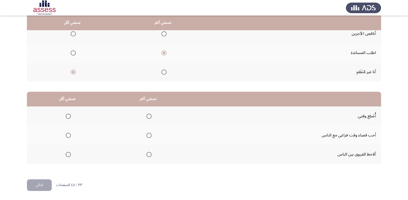
click at [67, 154] on span "Select an option" at bounding box center [68, 154] width 5 height 5
click at [67, 154] on input "Select an option" at bounding box center [68, 154] width 5 height 5
click at [149, 137] on span "Select an option" at bounding box center [149, 135] width 5 height 5
click at [149, 137] on input "Select an option" at bounding box center [149, 135] width 5 height 5
click at [71, 116] on span "Select an option" at bounding box center [68, 116] width 5 height 5
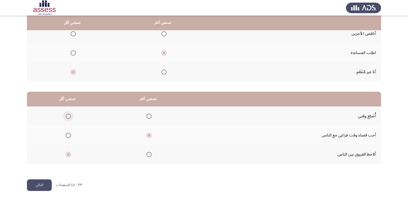
click at [71, 116] on input "Select an option" at bounding box center [68, 116] width 5 height 5
click at [42, 189] on button "التالي" at bounding box center [39, 186] width 25 height 12
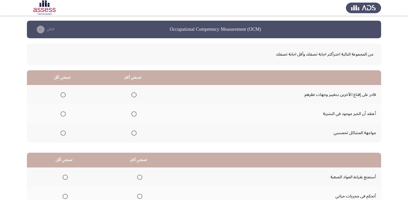
click at [64, 131] on span "Select an option" at bounding box center [63, 133] width 5 height 5
click at [64, 131] on input "Select an option" at bounding box center [63, 133] width 5 height 5
click at [135, 115] on th at bounding box center [133, 113] width 71 height 19
click at [135, 115] on span "Select an option" at bounding box center [133, 114] width 5 height 5
click at [135, 115] on input "Select an option" at bounding box center [133, 114] width 5 height 5
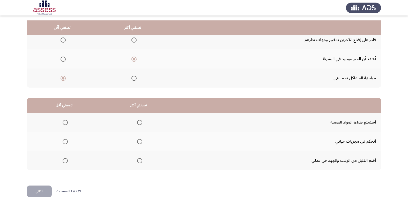
scroll to position [61, 0]
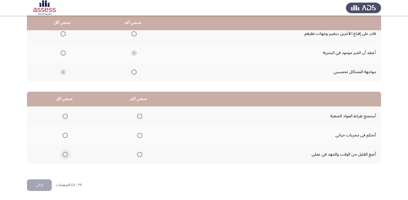
click at [67, 156] on span "Select an option" at bounding box center [65, 154] width 5 height 5
click at [67, 156] on input "Select an option" at bounding box center [65, 154] width 5 height 5
click at [141, 115] on span "Select an option" at bounding box center [139, 116] width 5 height 5
click at [141, 115] on input "Select an option" at bounding box center [139, 116] width 5 height 5
click at [44, 186] on button "التالي" at bounding box center [39, 186] width 25 height 12
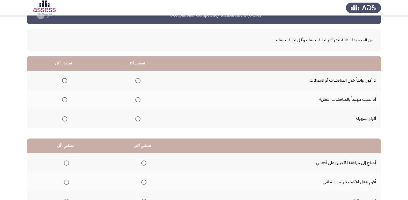
scroll to position [26, 0]
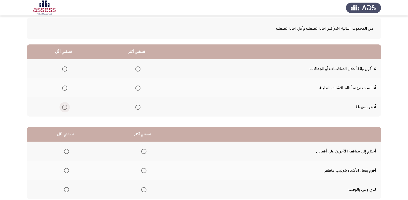
click at [63, 107] on span "Select an option" at bounding box center [64, 107] width 5 height 5
click at [63, 107] on input "Select an option" at bounding box center [64, 107] width 5 height 5
click at [138, 86] on span "Select an option" at bounding box center [137, 88] width 5 height 5
click at [138, 86] on input "Select an option" at bounding box center [137, 88] width 5 height 5
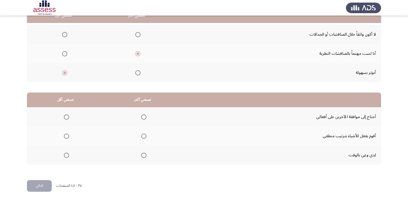
scroll to position [61, 0]
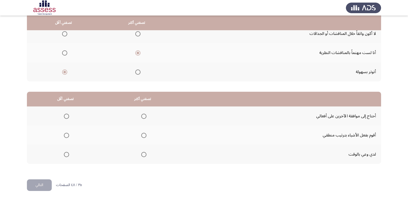
click at [66, 117] on span "Select an option" at bounding box center [66, 116] width 5 height 5
click at [66, 117] on input "Select an option" at bounding box center [66, 116] width 5 height 5
click at [145, 136] on span "Select an option" at bounding box center [143, 135] width 5 height 5
click at [145, 136] on input "Select an option" at bounding box center [143, 135] width 5 height 5
click at [35, 184] on button "التالي" at bounding box center [39, 186] width 25 height 12
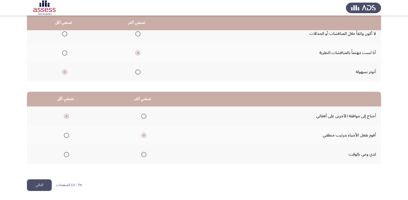
scroll to position [0, 0]
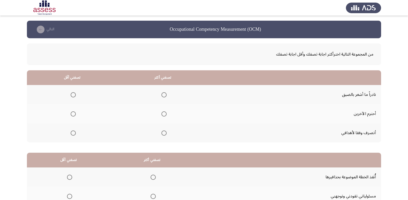
click at [164, 132] on span "Select an option" at bounding box center [164, 133] width 5 height 5
click at [164, 132] on input "Select an option" at bounding box center [164, 133] width 5 height 5
click at [74, 95] on span "Select an option" at bounding box center [73, 94] width 5 height 5
click at [74, 95] on input "Select an option" at bounding box center [73, 94] width 5 height 5
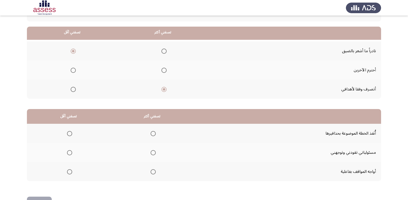
scroll to position [61, 0]
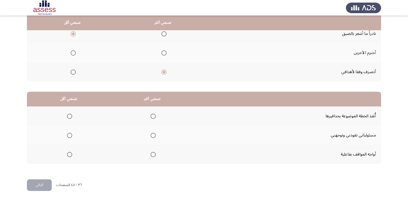
click at [65, 116] on label "Select an option" at bounding box center [68, 116] width 7 height 5
click at [67, 116] on input "Select an option" at bounding box center [69, 116] width 5 height 5
click at [151, 155] on span "Select an option" at bounding box center [153, 154] width 5 height 5
click at [151, 155] on input "Select an option" at bounding box center [153, 154] width 5 height 5
click at [32, 187] on button "التالي" at bounding box center [39, 186] width 25 height 12
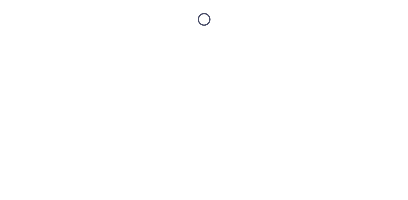
scroll to position [0, 0]
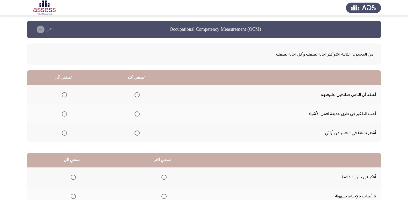
click at [136, 115] on span "Select an option" at bounding box center [137, 114] width 5 height 5
click at [136, 115] on input "Select an option" at bounding box center [137, 114] width 5 height 5
click at [66, 94] on span "Select an option" at bounding box center [64, 94] width 5 height 5
click at [66, 94] on input "Select an option" at bounding box center [64, 94] width 5 height 5
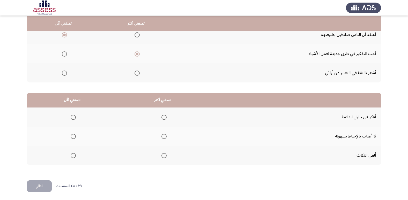
scroll to position [61, 0]
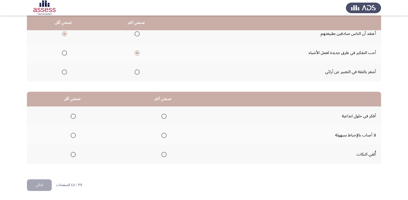
click at [163, 137] on span "Select an option" at bounding box center [164, 135] width 5 height 5
click at [163, 137] on input "Select an option" at bounding box center [164, 135] width 5 height 5
click at [70, 155] on label "Select an option" at bounding box center [72, 154] width 7 height 5
click at [71, 155] on input "Select an option" at bounding box center [73, 154] width 5 height 5
click at [36, 189] on button "التالي" at bounding box center [39, 186] width 25 height 12
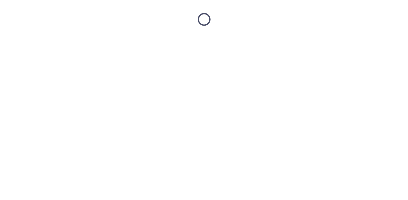
scroll to position [0, 0]
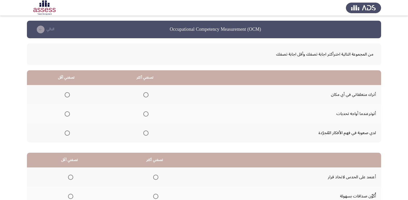
click at [146, 133] on span "Select an option" at bounding box center [145, 133] width 5 height 5
click at [146, 133] on input "Select an option" at bounding box center [145, 133] width 5 height 5
click at [67, 116] on span "Select an option" at bounding box center [67, 114] width 5 height 5
click at [67, 116] on input "Select an option" at bounding box center [67, 114] width 5 height 5
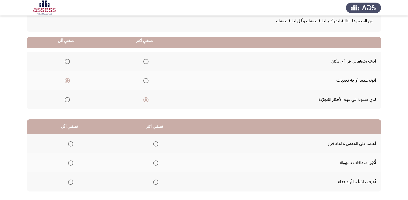
scroll to position [61, 0]
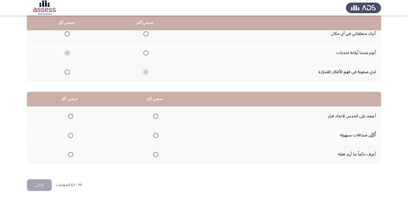
click at [71, 135] on span "Select an option" at bounding box center [70, 135] width 5 height 5
click at [71, 135] on input "Select an option" at bounding box center [70, 135] width 5 height 5
click at [156, 154] on span "Select an option" at bounding box center [155, 154] width 5 height 5
click at [156, 154] on input "Select an option" at bounding box center [155, 154] width 5 height 5
click at [44, 187] on button "التالي" at bounding box center [39, 186] width 25 height 12
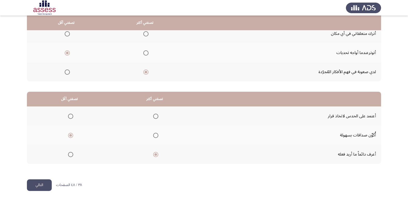
scroll to position [0, 0]
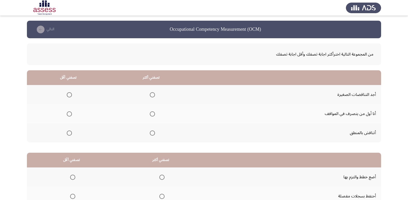
click at [153, 134] on span "Select an option" at bounding box center [152, 133] width 5 height 5
click at [153, 134] on input "Select an option" at bounding box center [152, 133] width 5 height 5
click at [66, 114] on label "Select an option" at bounding box center [68, 114] width 7 height 5
click at [67, 114] on input "Select an option" at bounding box center [69, 114] width 5 height 5
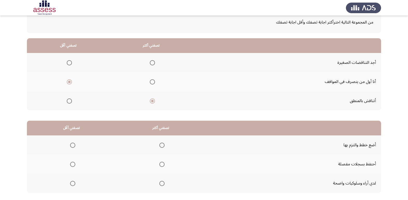
scroll to position [61, 0]
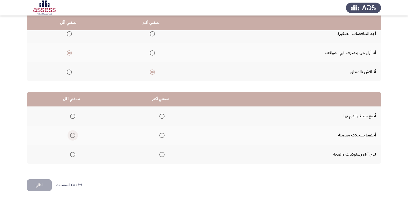
click at [73, 136] on span "Select an option" at bounding box center [73, 136] width 0 height 0
click at [72, 136] on input "Select an option" at bounding box center [72, 135] width 5 height 5
click at [162, 116] on span "Select an option" at bounding box center [161, 116] width 5 height 5
click at [162, 116] on input "Select an option" at bounding box center [161, 116] width 5 height 5
click at [40, 182] on button "التالي" at bounding box center [39, 186] width 25 height 12
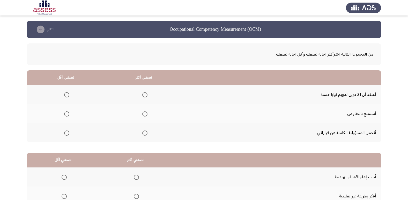
scroll to position [26, 0]
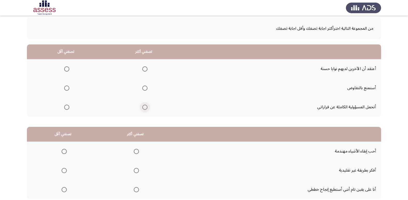
click at [146, 108] on span "Select an option" at bounding box center [144, 107] width 5 height 5
click at [146, 108] on input "Select an option" at bounding box center [144, 107] width 5 height 5
click at [64, 87] on label "Select an option" at bounding box center [65, 88] width 7 height 5
click at [64, 87] on input "Select an option" at bounding box center [66, 88] width 5 height 5
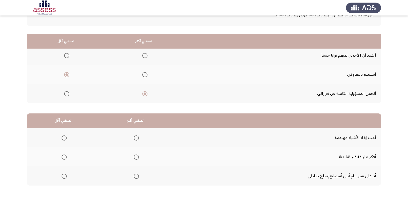
scroll to position [61, 0]
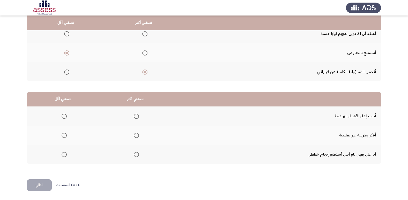
click at [135, 156] on span "Select an option" at bounding box center [136, 154] width 5 height 5
click at [135, 156] on input "Select an option" at bounding box center [136, 154] width 5 height 5
click at [64, 116] on span "Select an option" at bounding box center [64, 116] width 0 height 0
click at [64, 116] on input "Select an option" at bounding box center [64, 116] width 5 height 5
click at [38, 188] on button "التالي" at bounding box center [39, 186] width 25 height 12
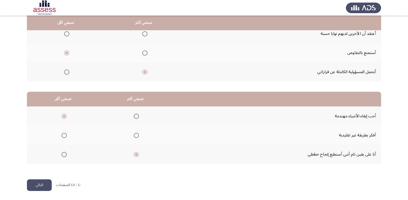
scroll to position [0, 0]
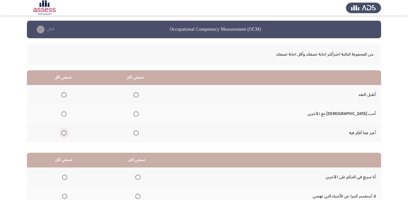
click at [67, 134] on span "Select an option" at bounding box center [63, 133] width 5 height 5
click at [67, 134] on input "Select an option" at bounding box center [63, 133] width 5 height 5
click at [139, 94] on span "Select an option" at bounding box center [136, 94] width 5 height 5
click at [139, 94] on input "Select an option" at bounding box center [136, 94] width 5 height 5
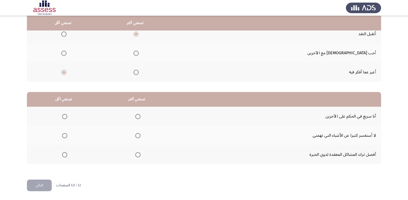
scroll to position [61, 0]
click at [65, 154] on span "Select an option" at bounding box center [64, 154] width 5 height 5
click at [65, 154] on input "Select an option" at bounding box center [64, 154] width 5 height 5
click at [65, 116] on span "Select an option" at bounding box center [64, 116] width 5 height 5
click at [65, 116] on input "Select an option" at bounding box center [64, 116] width 5 height 5
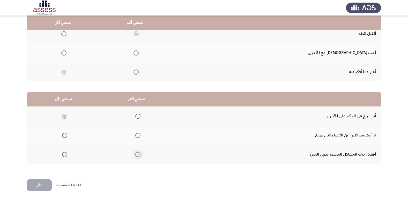
click at [136, 156] on span "Select an option" at bounding box center [137, 154] width 5 height 5
click at [136, 156] on input "Select an option" at bounding box center [137, 154] width 5 height 5
click at [42, 187] on button "التالي" at bounding box center [39, 186] width 25 height 12
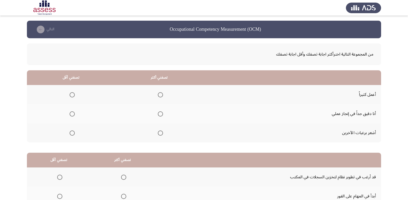
click at [72, 135] on span "Select an option" at bounding box center [72, 133] width 5 height 5
click at [72, 135] on input "Select an option" at bounding box center [72, 133] width 5 height 5
click at [161, 116] on span "Select an option" at bounding box center [160, 114] width 5 height 5
click at [161, 116] on input "Select an option" at bounding box center [160, 114] width 5 height 5
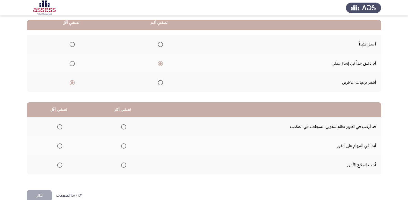
scroll to position [61, 0]
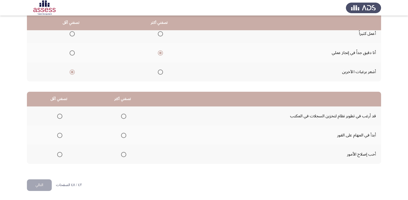
click at [121, 155] on span "Select an option" at bounding box center [123, 154] width 5 height 5
click at [121, 155] on input "Select an option" at bounding box center [123, 154] width 5 height 5
click at [61, 115] on span "Select an option" at bounding box center [59, 116] width 5 height 5
click at [61, 115] on input "Select an option" at bounding box center [59, 116] width 5 height 5
drag, startPoint x: 35, startPoint y: 187, endPoint x: 41, endPoint y: 189, distance: 6.2
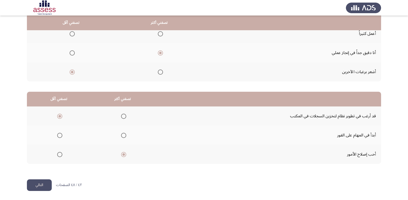
click at [35, 187] on button "التالي" at bounding box center [39, 186] width 25 height 12
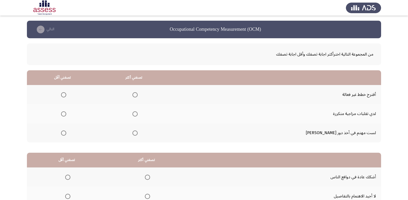
click at [66, 95] on span "Select an option" at bounding box center [63, 94] width 5 height 5
click at [66, 95] on input "Select an option" at bounding box center [63, 94] width 5 height 5
click at [138, 134] on span "Select an option" at bounding box center [135, 133] width 5 height 5
click at [138, 134] on input "Select an option" at bounding box center [135, 133] width 5 height 5
click at [66, 112] on span "Select an option" at bounding box center [63, 114] width 5 height 5
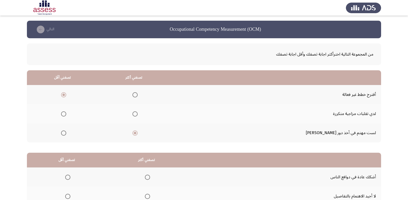
click at [66, 112] on input "Select an option" at bounding box center [63, 114] width 5 height 5
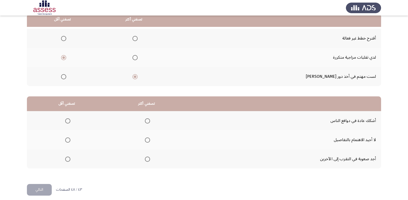
scroll to position [61, 0]
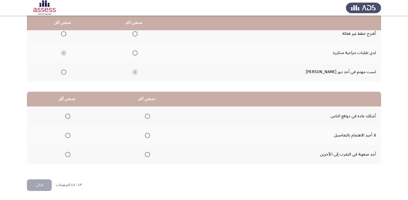
click at [68, 136] on span "Select an option" at bounding box center [67, 135] width 5 height 5
click at [68, 136] on input "Select an option" at bounding box center [67, 135] width 5 height 5
click at [147, 153] on span "Select an option" at bounding box center [147, 154] width 5 height 5
click at [147, 153] on input "Select an option" at bounding box center [147, 154] width 5 height 5
click at [43, 185] on button "التالي" at bounding box center [39, 186] width 25 height 12
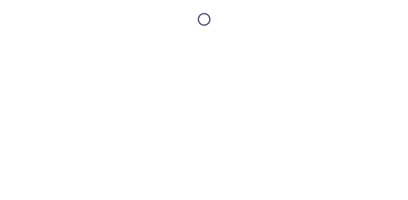
scroll to position [0, 0]
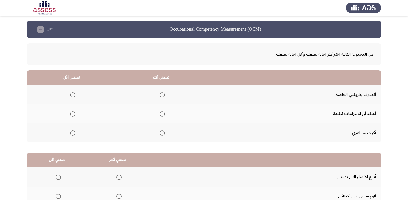
click at [162, 134] on span "Select an option" at bounding box center [162, 133] width 5 height 5
click at [162, 134] on input "Select an option" at bounding box center [162, 133] width 5 height 5
click at [72, 113] on span "Select an option" at bounding box center [72, 114] width 5 height 5
click at [72, 113] on input "Select an option" at bounding box center [72, 114] width 5 height 5
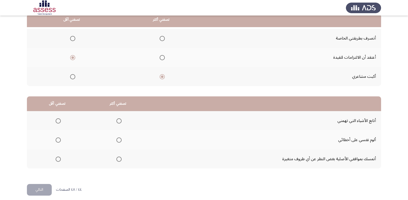
scroll to position [61, 0]
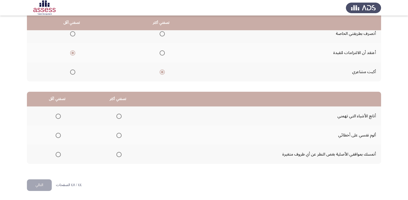
click at [60, 154] on span "Select an option" at bounding box center [58, 154] width 5 height 5
click at [60, 154] on input "Select an option" at bounding box center [58, 154] width 5 height 5
click at [109, 137] on th at bounding box center [118, 135] width 61 height 19
click at [118, 135] on span "Select an option" at bounding box center [118, 135] width 5 height 5
click at [118, 135] on input "Select an option" at bounding box center [118, 135] width 5 height 5
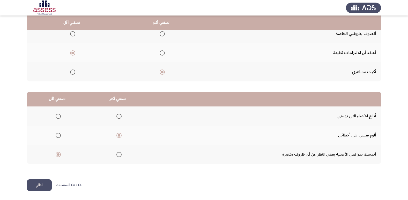
click at [39, 186] on button "التالي" at bounding box center [39, 186] width 25 height 12
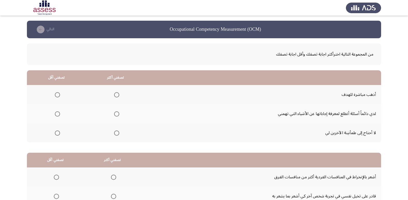
click at [116, 134] on span "Select an option" at bounding box center [116, 133] width 5 height 5
click at [116, 134] on input "Select an option" at bounding box center [116, 133] width 5 height 5
click at [58, 114] on span "Select an option" at bounding box center [57, 114] width 5 height 5
click at [58, 114] on input "Select an option" at bounding box center [57, 114] width 5 height 5
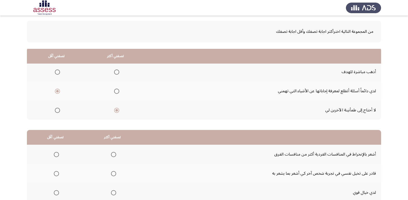
scroll to position [61, 0]
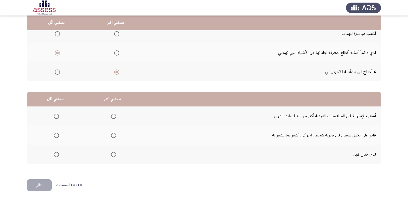
click at [111, 118] on span "Select an option" at bounding box center [113, 116] width 5 height 5
click at [111, 118] on input "Select an option" at bounding box center [113, 116] width 5 height 5
click at [56, 135] on span "Select an option" at bounding box center [56, 135] width 5 height 5
click at [56, 135] on input "Select an option" at bounding box center [56, 135] width 5 height 5
click at [45, 184] on button "التالي" at bounding box center [39, 186] width 25 height 12
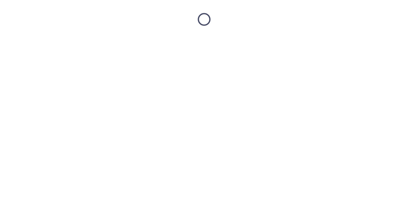
scroll to position [0, 0]
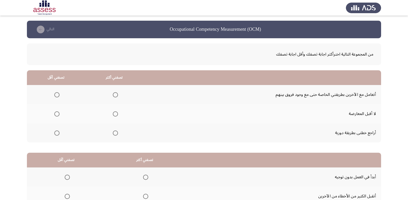
click at [58, 112] on span "Select an option" at bounding box center [56, 114] width 5 height 5
click at [58, 112] on input "Select an option" at bounding box center [56, 114] width 5 height 5
click at [111, 131] on label "Select an option" at bounding box center [114, 133] width 7 height 5
click at [113, 131] on input "Select an option" at bounding box center [115, 133] width 5 height 5
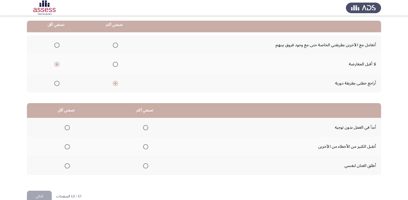
scroll to position [52, 0]
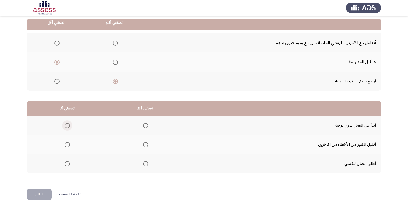
click at [67, 128] on span "Select an option" at bounding box center [67, 125] width 5 height 5
click at [67, 128] on input "Select an option" at bounding box center [67, 125] width 5 height 5
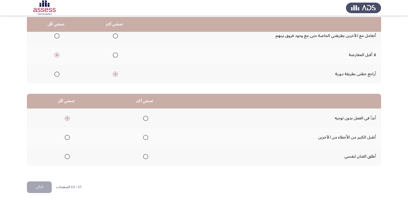
scroll to position [61, 0]
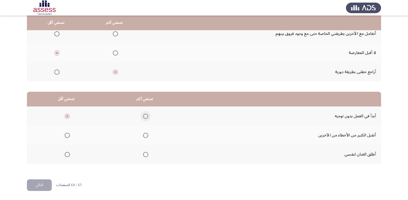
click at [146, 116] on span "Select an option" at bounding box center [145, 116] width 5 height 5
click at [146, 116] on input "Select an option" at bounding box center [145, 116] width 5 height 5
click at [69, 137] on span "Select an option" at bounding box center [67, 135] width 5 height 5
click at [69, 137] on input "Select an option" at bounding box center [67, 135] width 5 height 5
click at [45, 185] on button "التالي" at bounding box center [39, 186] width 25 height 12
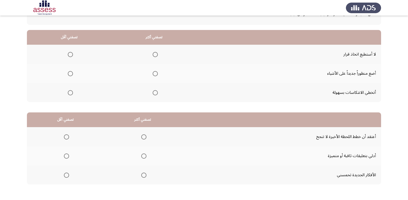
scroll to position [52, 0]
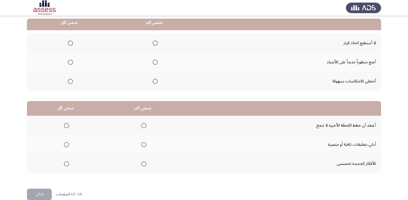
click at [67, 42] on label "Select an option" at bounding box center [69, 43] width 7 height 5
click at [68, 42] on input "Select an option" at bounding box center [70, 43] width 5 height 5
click at [155, 82] on span "Select an option" at bounding box center [155, 81] width 5 height 5
click at [155, 82] on input "Select an option" at bounding box center [155, 81] width 5 height 5
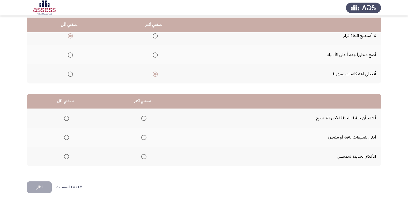
scroll to position [61, 0]
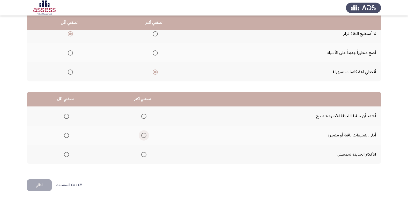
click at [143, 134] on span "Select an option" at bounding box center [143, 135] width 5 height 5
click at [143, 134] on input "Select an option" at bounding box center [143, 135] width 5 height 5
click at [69, 118] on span "Select an option" at bounding box center [66, 116] width 5 height 5
click at [69, 118] on input "Select an option" at bounding box center [66, 116] width 5 height 5
click at [43, 186] on button "التالي" at bounding box center [39, 186] width 25 height 12
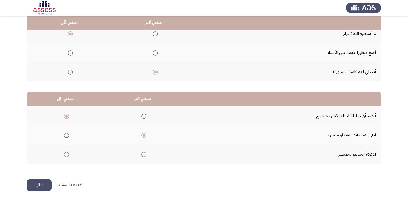
scroll to position [0, 0]
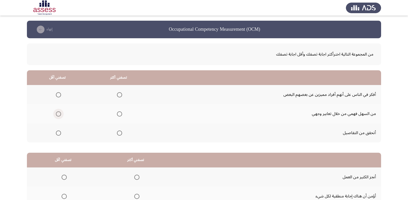
click at [60, 113] on span "Select an option" at bounding box center [58, 114] width 5 height 5
click at [60, 113] on input "Select an option" at bounding box center [58, 114] width 5 height 5
click at [121, 134] on span "Select an option" at bounding box center [119, 133] width 5 height 5
click at [121, 134] on input "Select an option" at bounding box center [119, 133] width 5 height 5
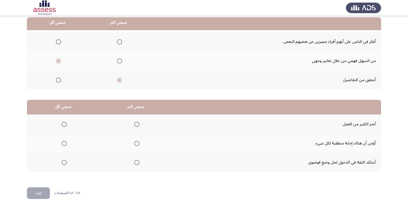
scroll to position [61, 0]
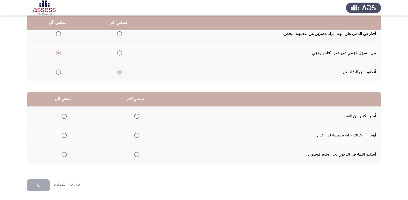
click at [138, 135] on span "Select an option" at bounding box center [136, 135] width 5 height 5
click at [138, 135] on input "Select an option" at bounding box center [136, 135] width 5 height 5
click at [66, 116] on span "Select an option" at bounding box center [64, 116] width 5 height 5
click at [66, 116] on input "Select an option" at bounding box center [64, 116] width 5 height 5
click at [46, 182] on button "إنهاء" at bounding box center [38, 186] width 23 height 12
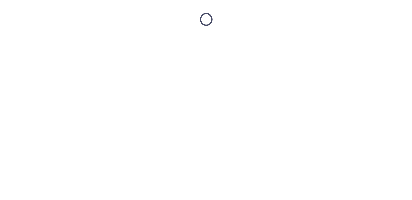
scroll to position [0, 0]
